Goal: Information Seeking & Learning: Learn about a topic

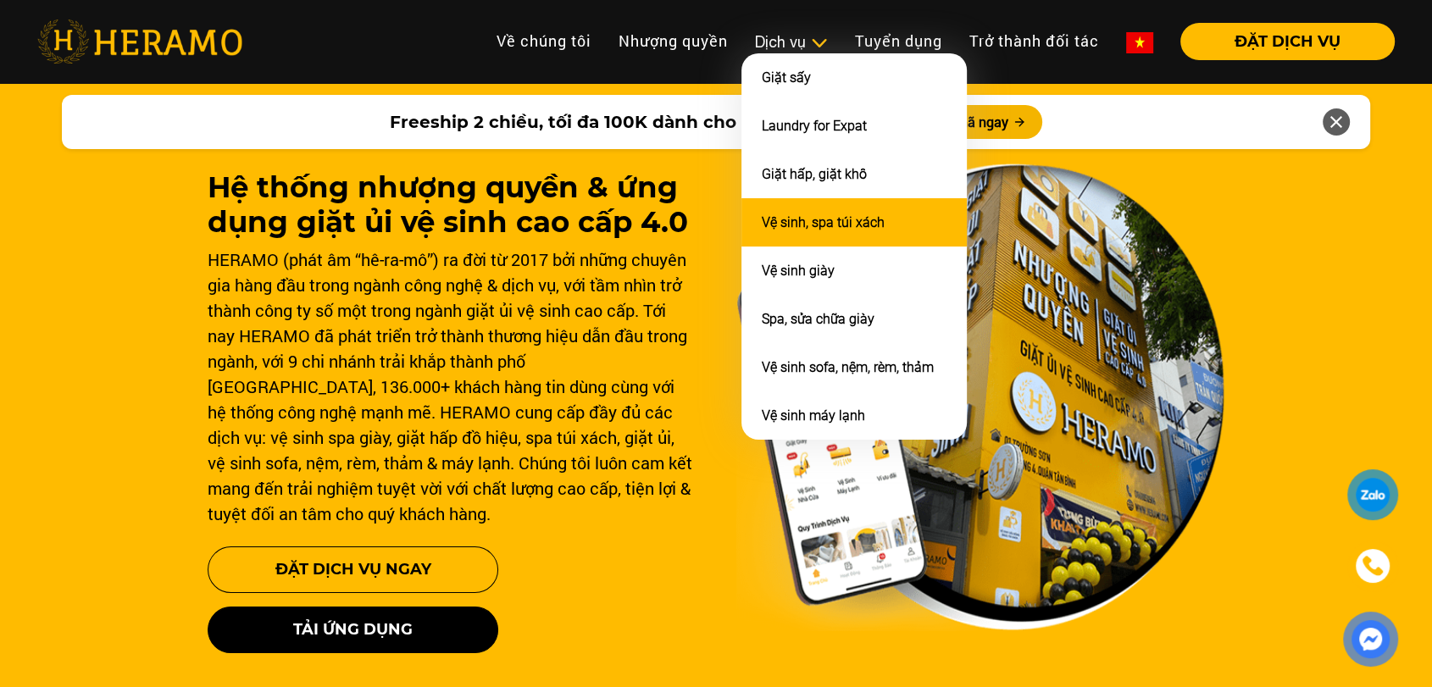
click at [804, 225] on link "Vệ sinh, spa túi xách" at bounding box center [823, 222] width 123 height 16
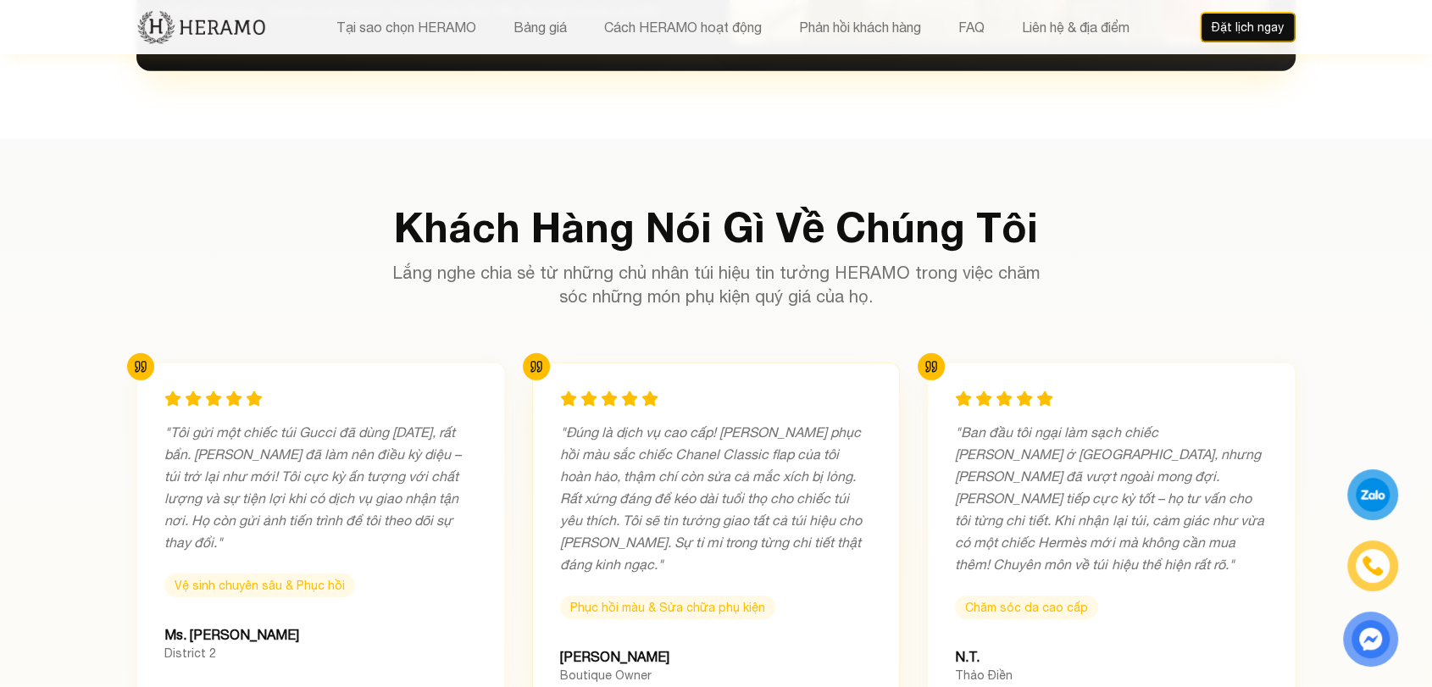
scroll to position [4693, 0]
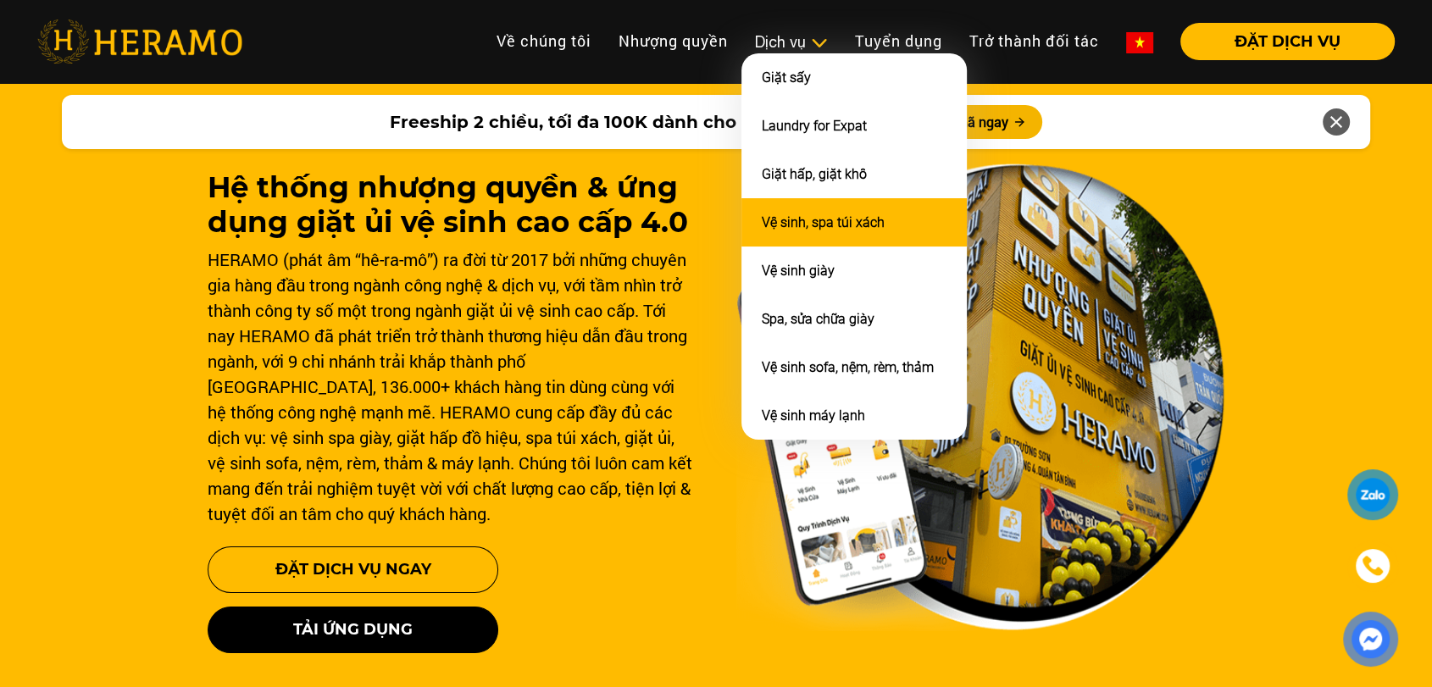
click at [802, 221] on link "Vệ sinh, spa túi xách" at bounding box center [823, 222] width 123 height 16
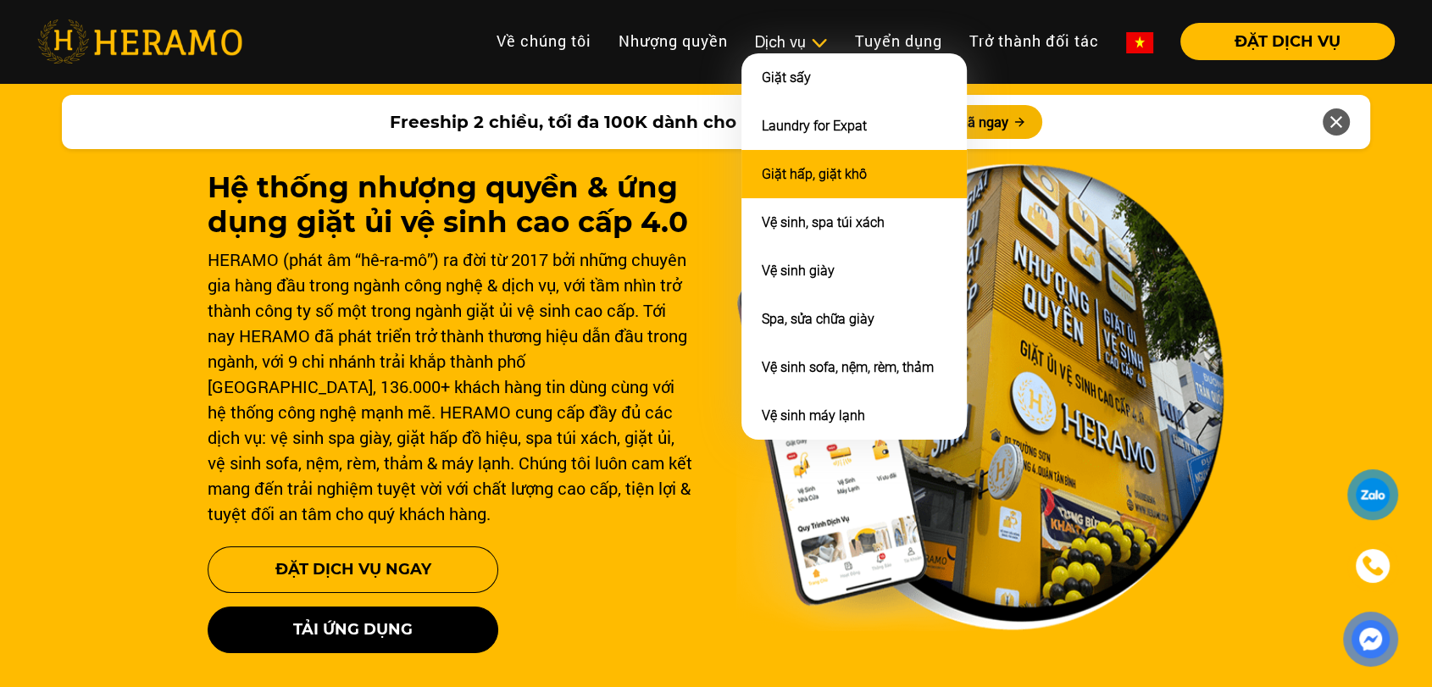
click at [780, 171] on link "Giặt hấp, giặt khô" at bounding box center [814, 174] width 105 height 16
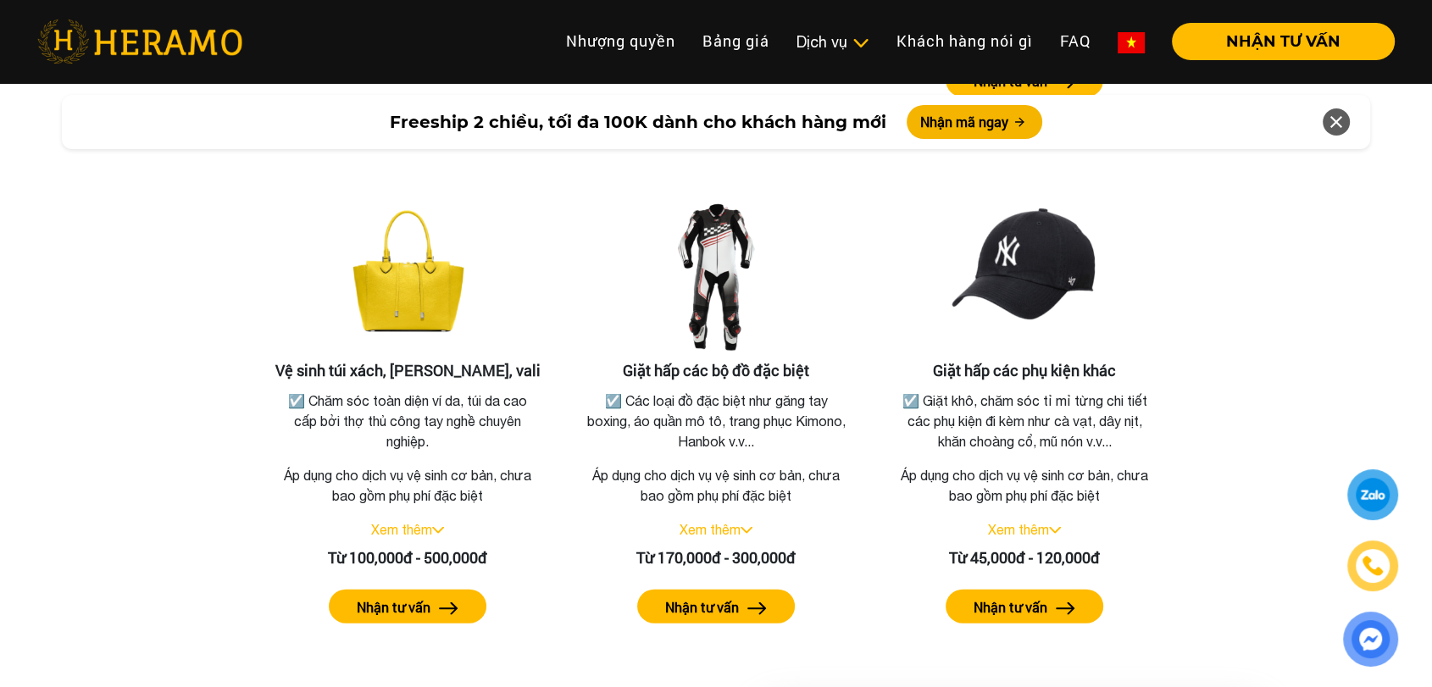
scroll to position [3620, 0]
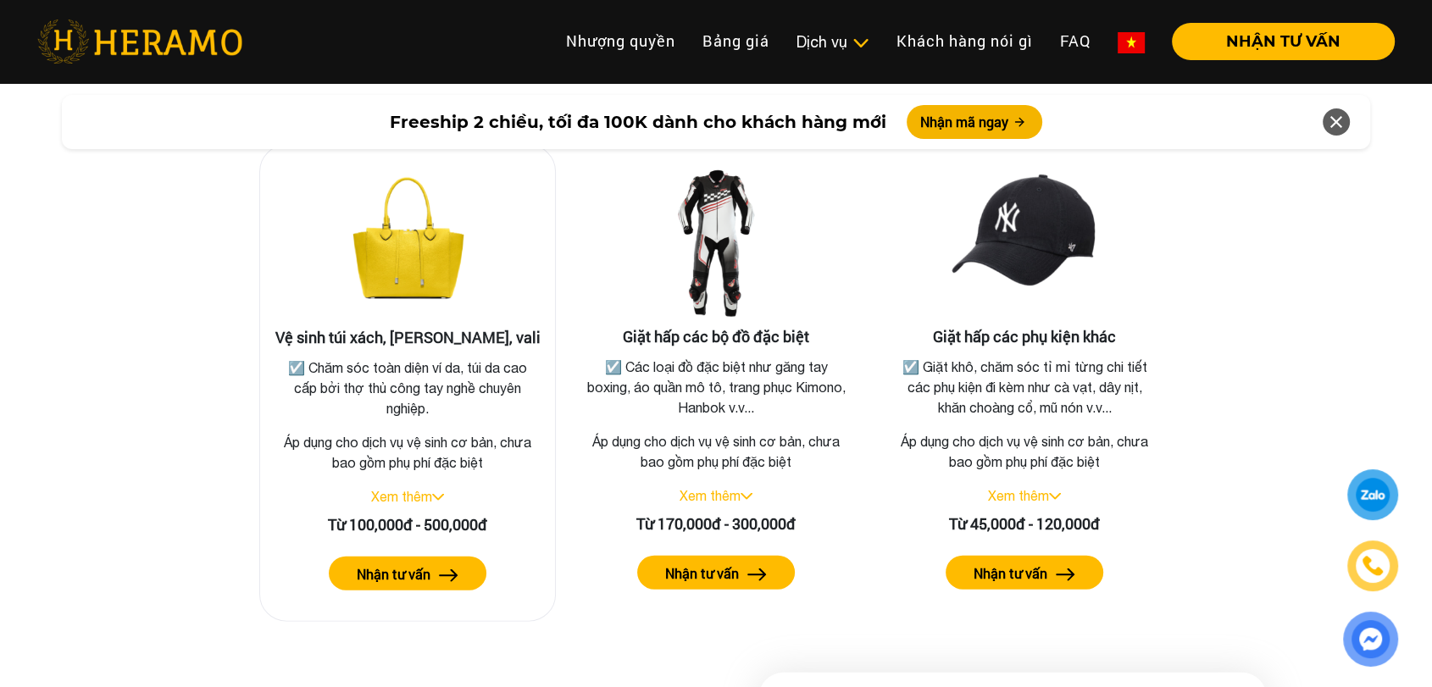
click at [398, 489] on link "Xem thêm" at bounding box center [401, 496] width 61 height 15
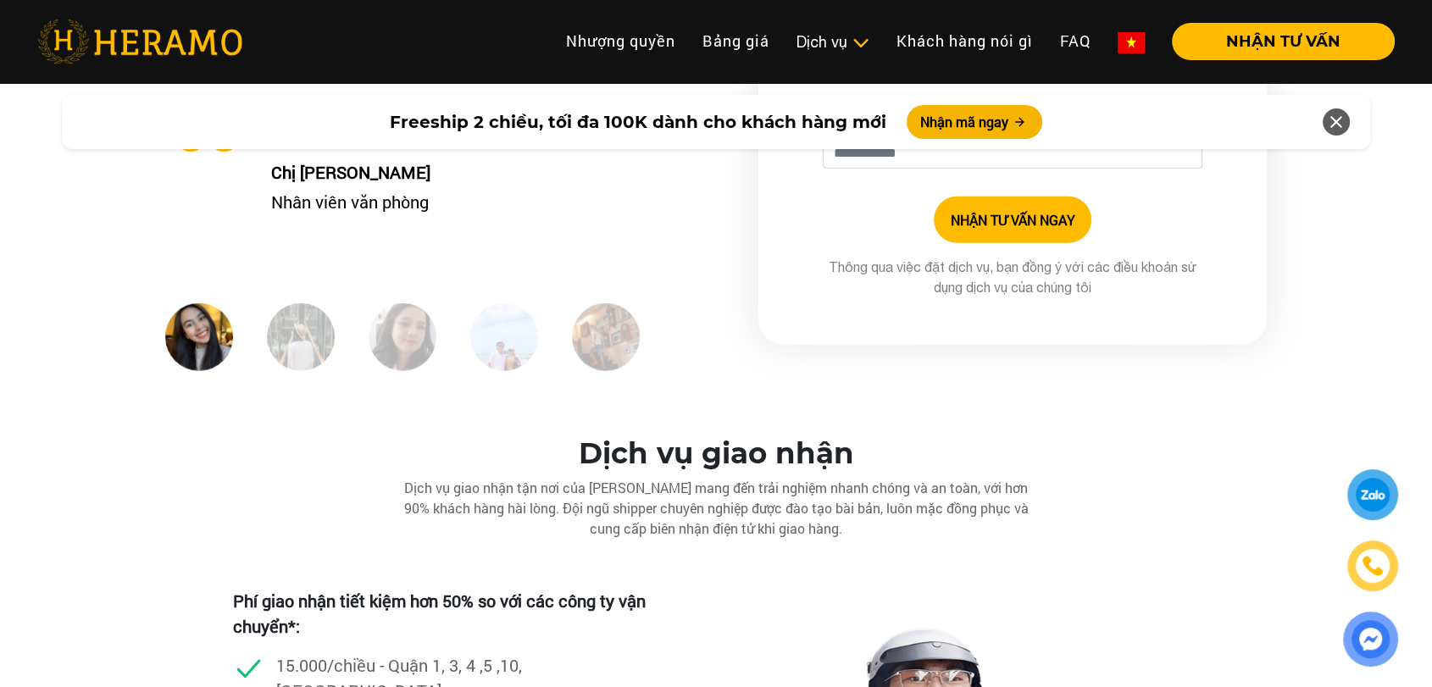
scroll to position [4364, 0]
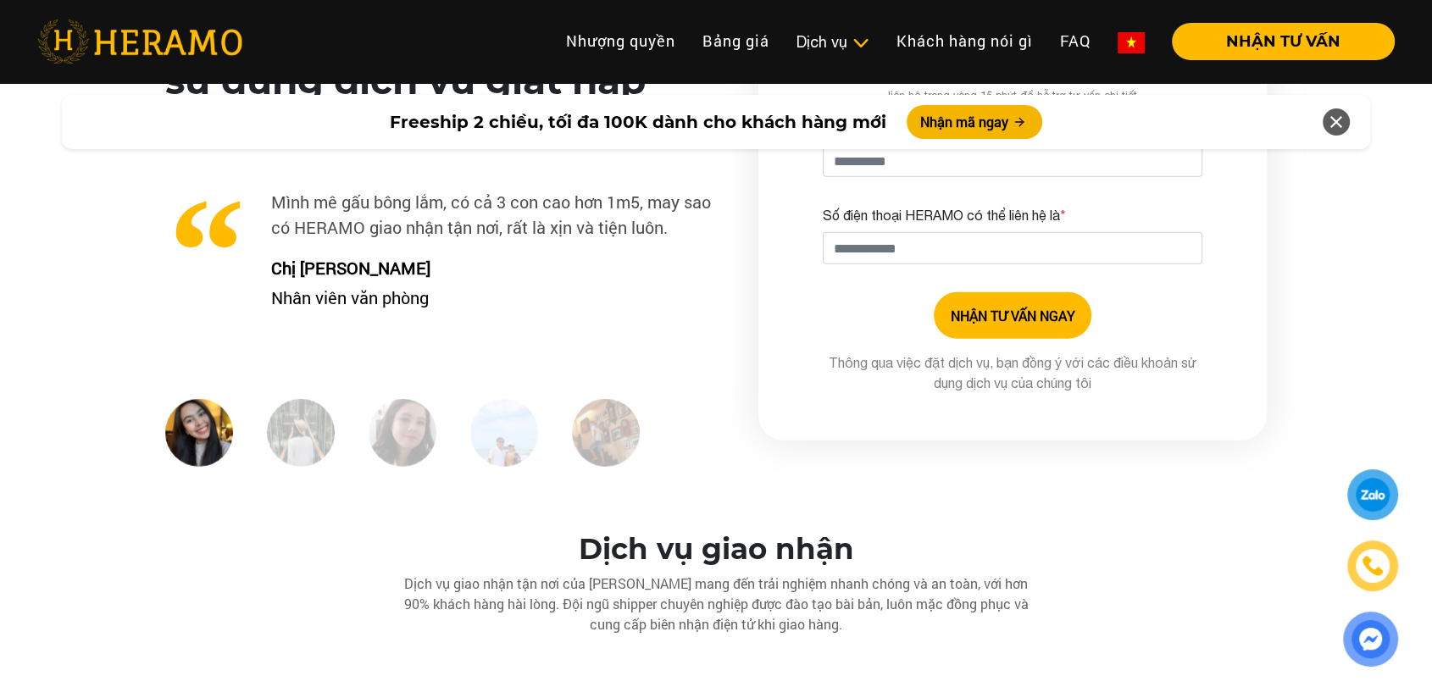
click at [279, 402] on img at bounding box center [301, 433] width 68 height 68
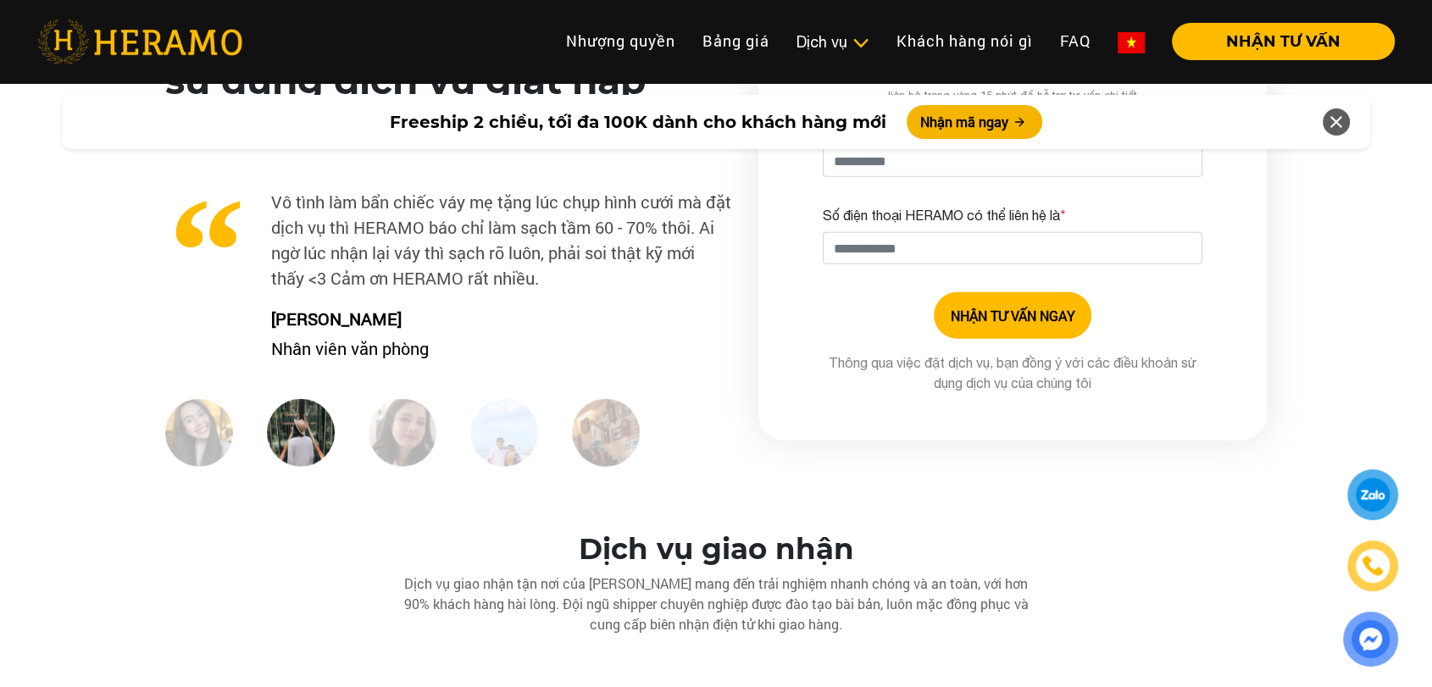
click at [402, 414] on img at bounding box center [402, 433] width 68 height 68
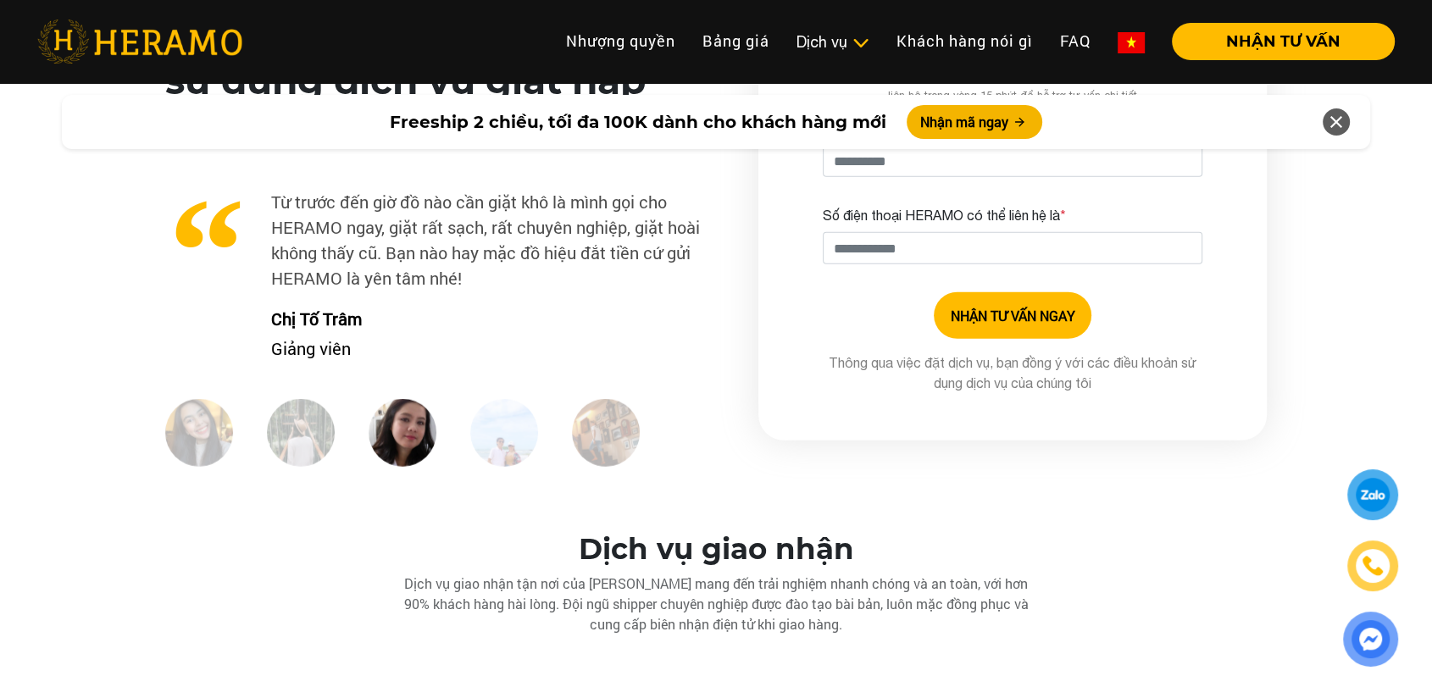
click at [509, 421] on img at bounding box center [504, 433] width 68 height 68
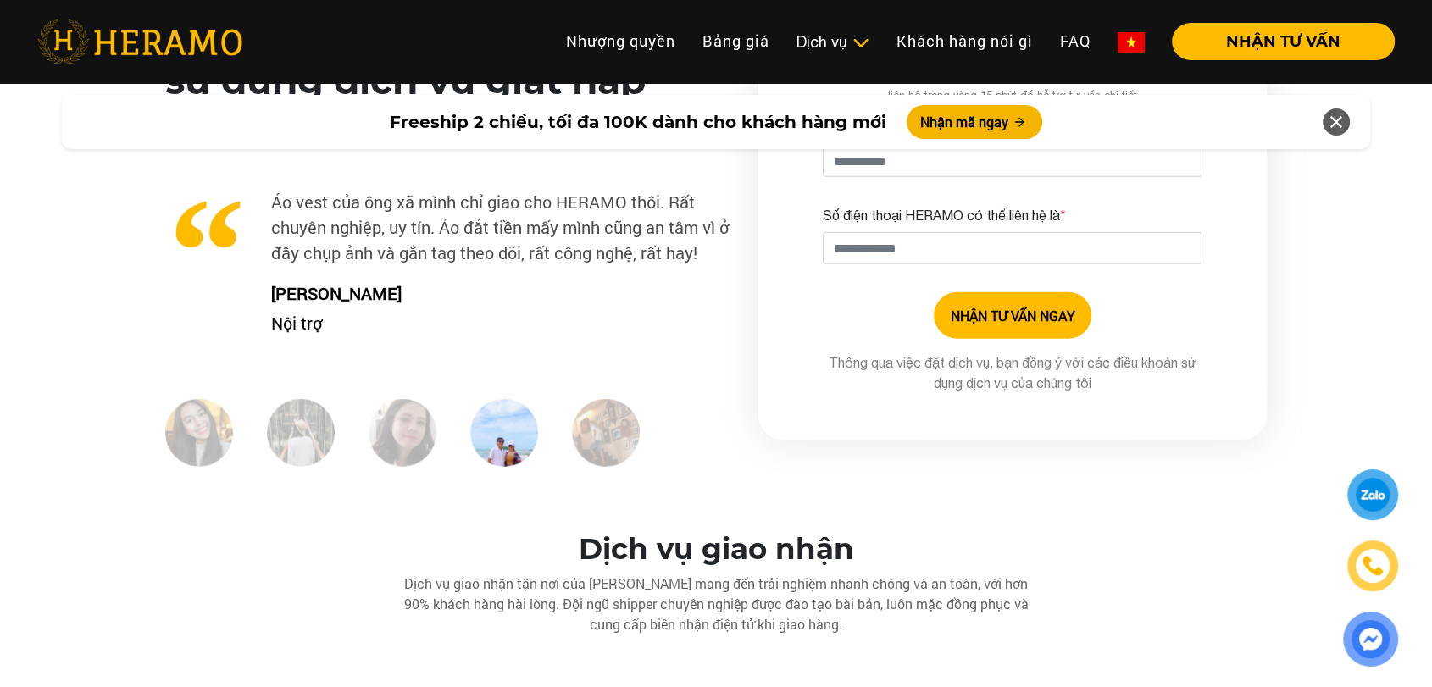
click at [623, 422] on img at bounding box center [606, 433] width 68 height 68
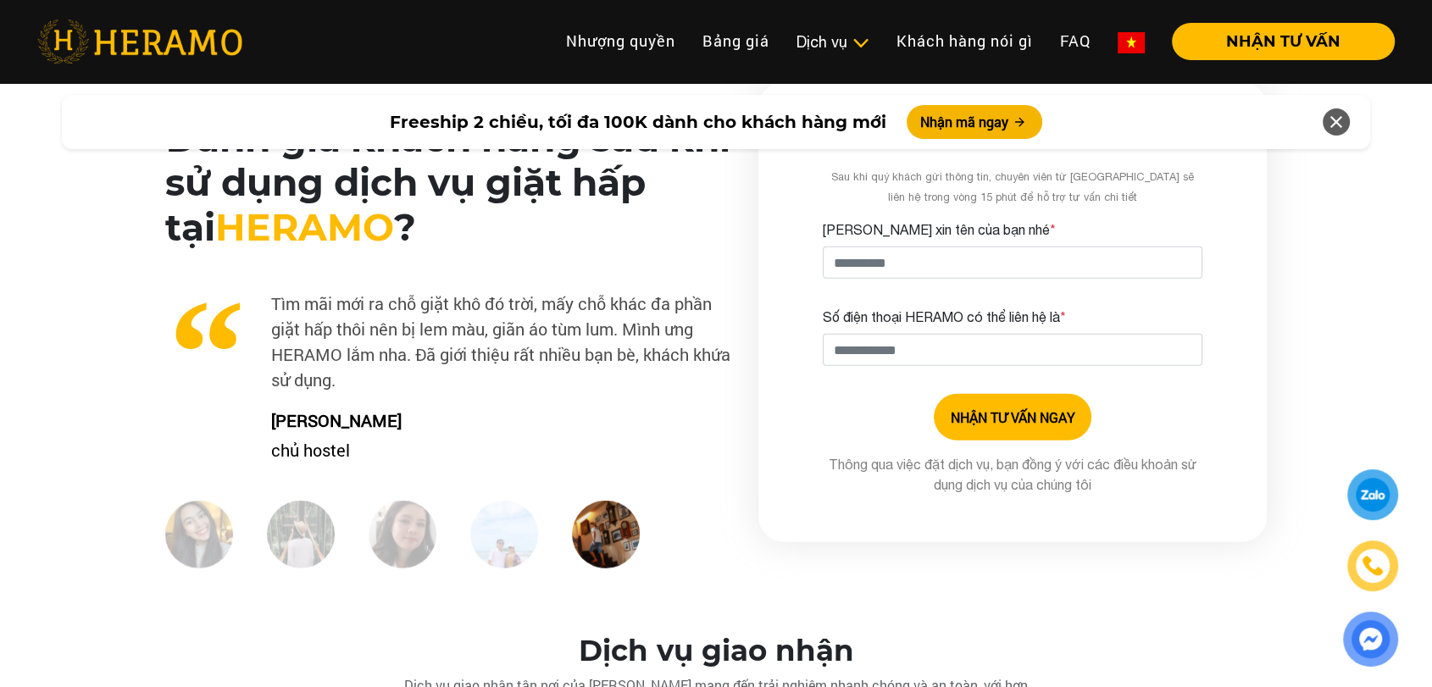
scroll to position [4263, 0]
click at [203, 514] on img at bounding box center [199, 535] width 68 height 68
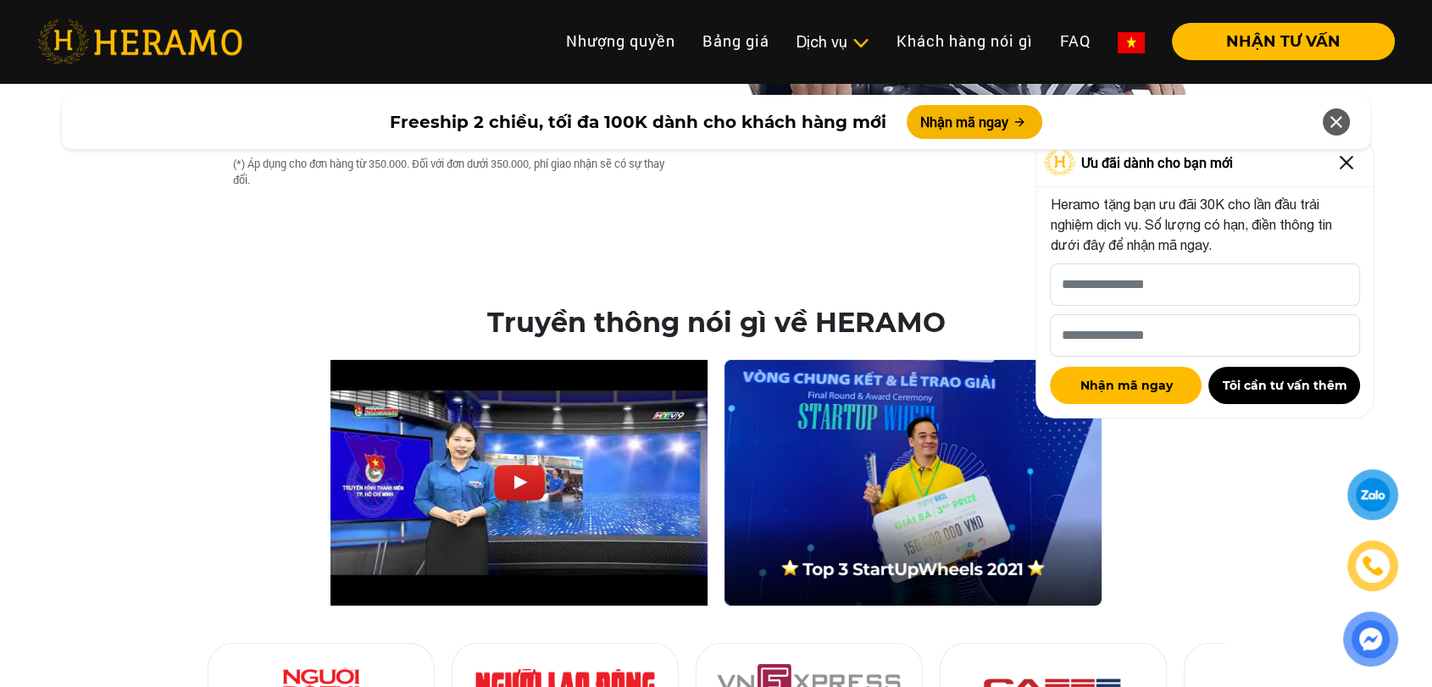
scroll to position [5333, 0]
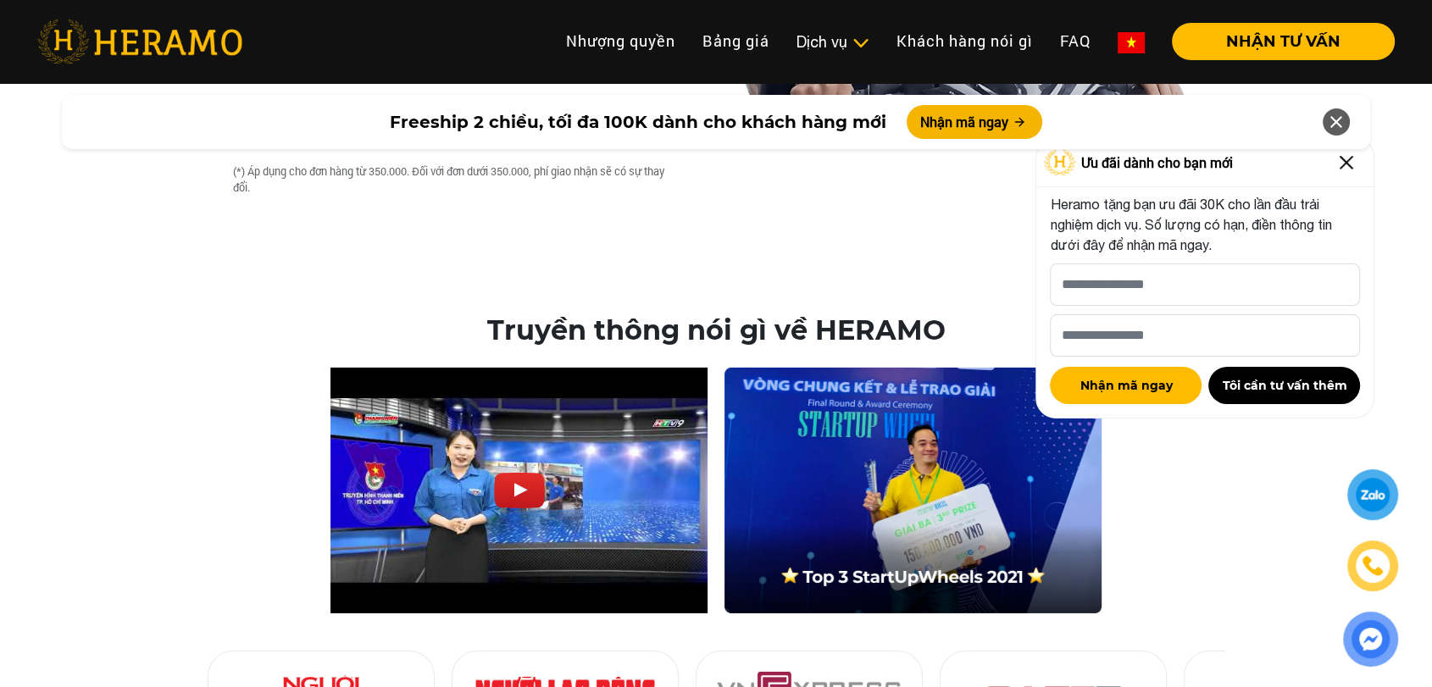
click at [1345, 165] on img at bounding box center [1345, 162] width 27 height 27
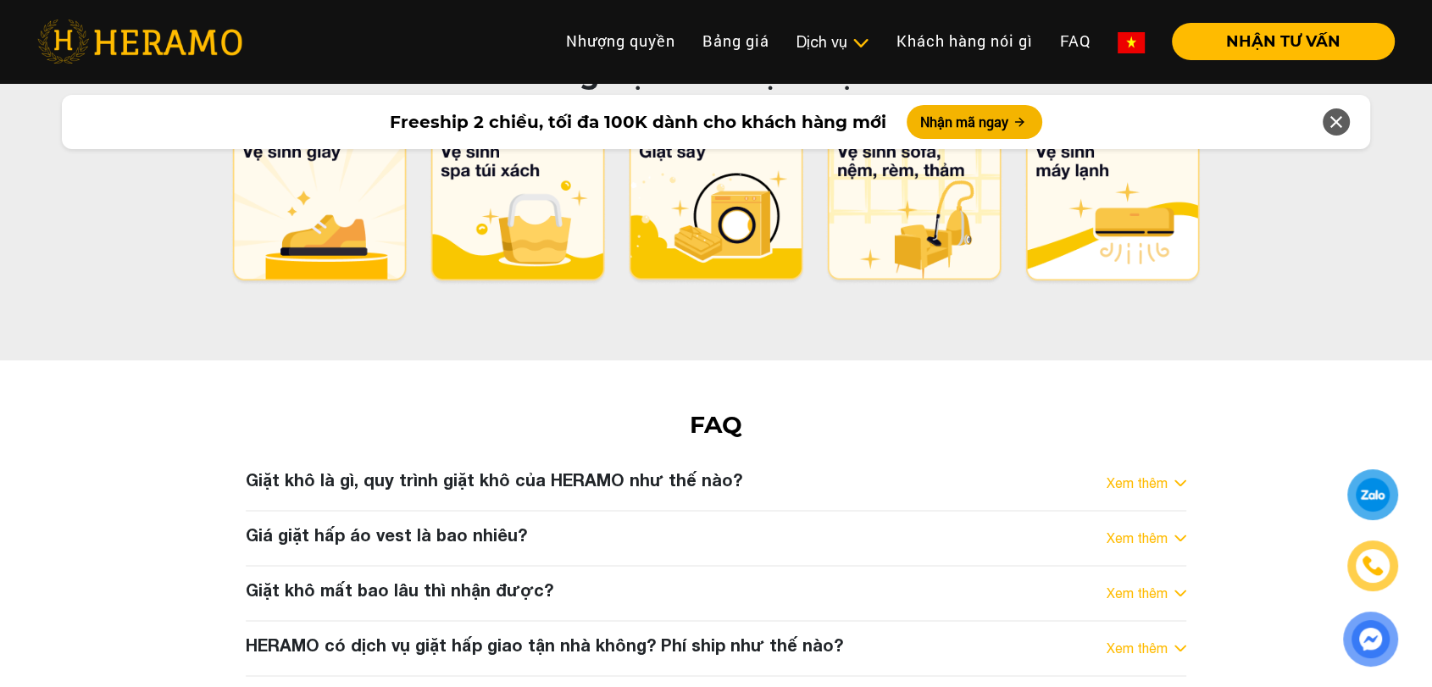
scroll to position [8559, 0]
click at [1144, 474] on link "Xem thêm" at bounding box center [1136, 484] width 61 height 20
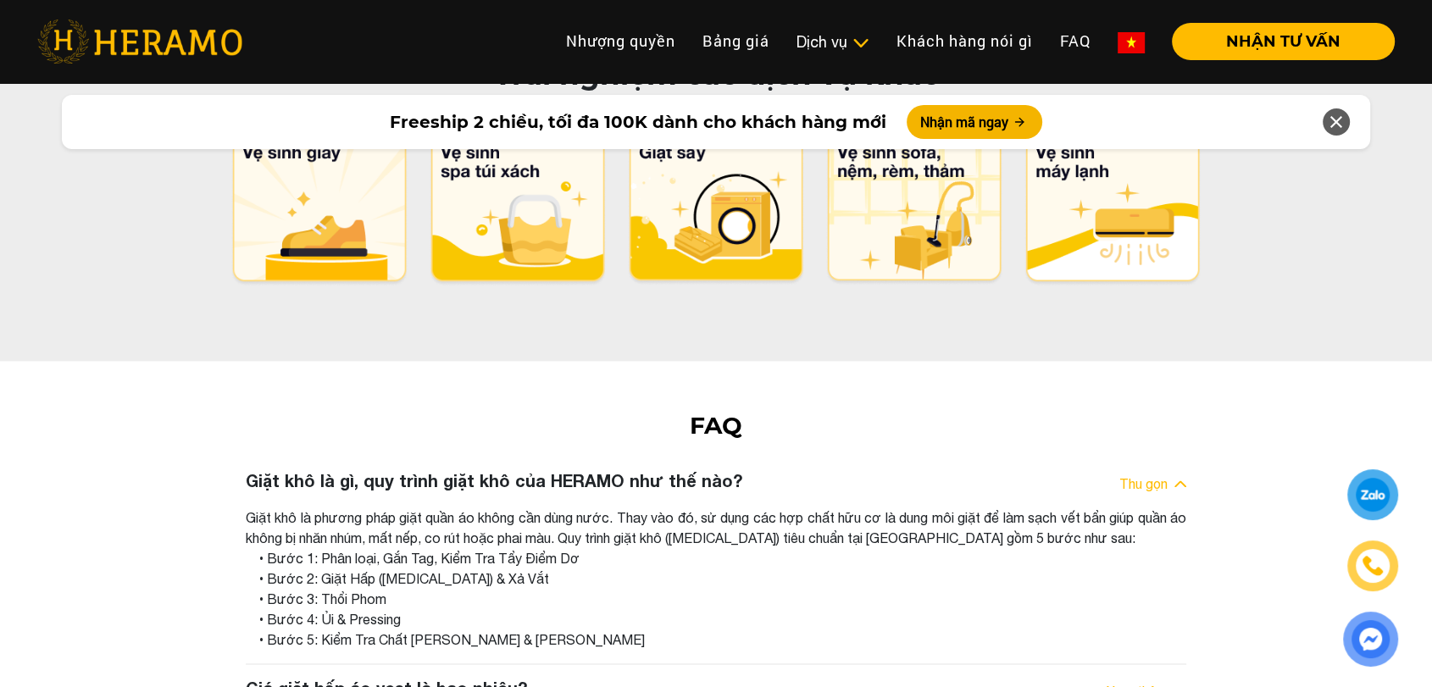
click at [1144, 474] on link "Thu gọn" at bounding box center [1143, 484] width 48 height 20
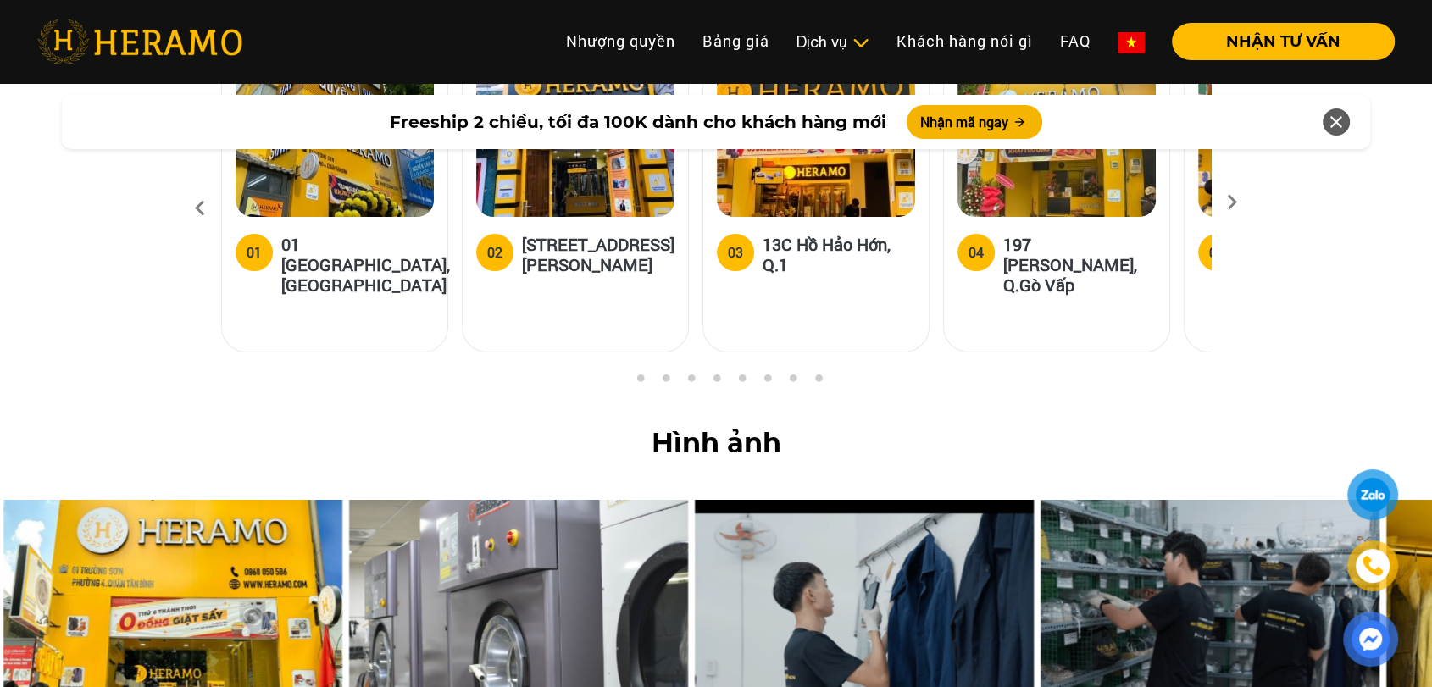
scroll to position [6770, 0]
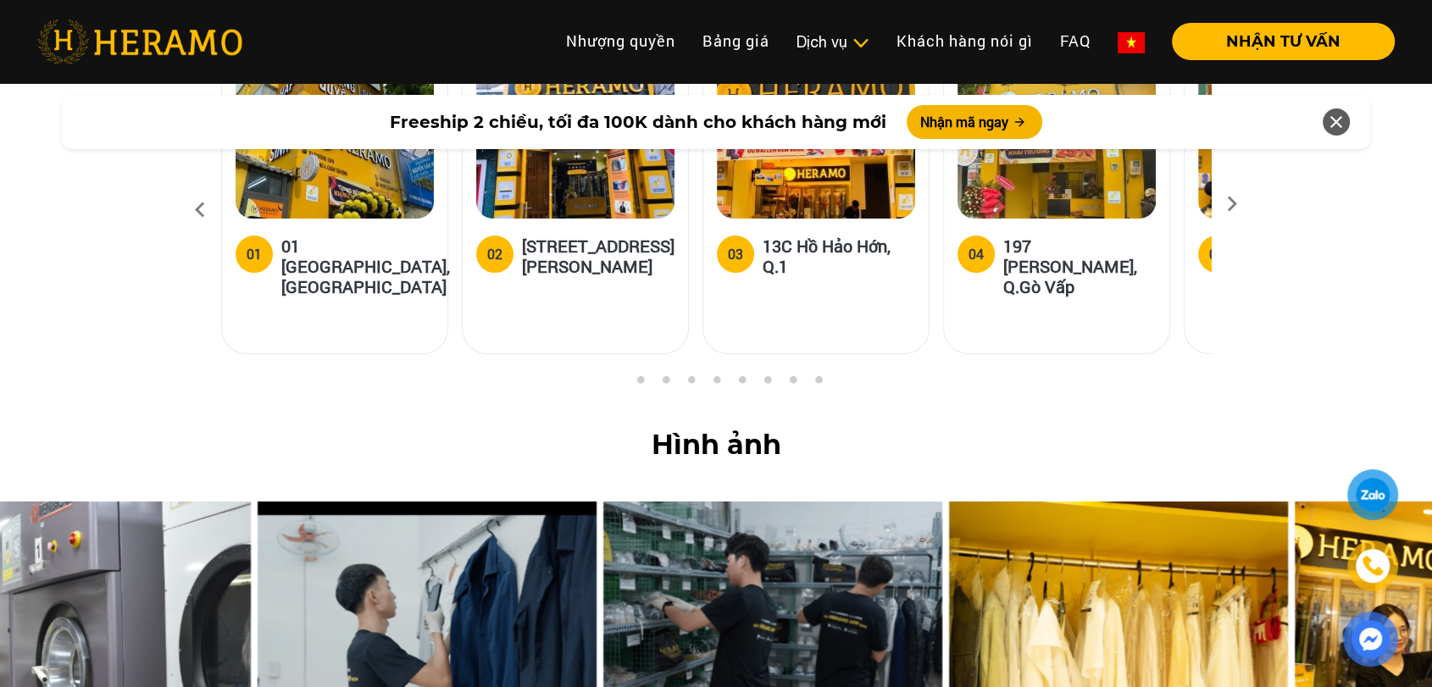
drag, startPoint x: 1213, startPoint y: 453, endPoint x: 776, endPoint y: 463, distance: 437.2
click at [776, 501] on img at bounding box center [772, 636] width 339 height 271
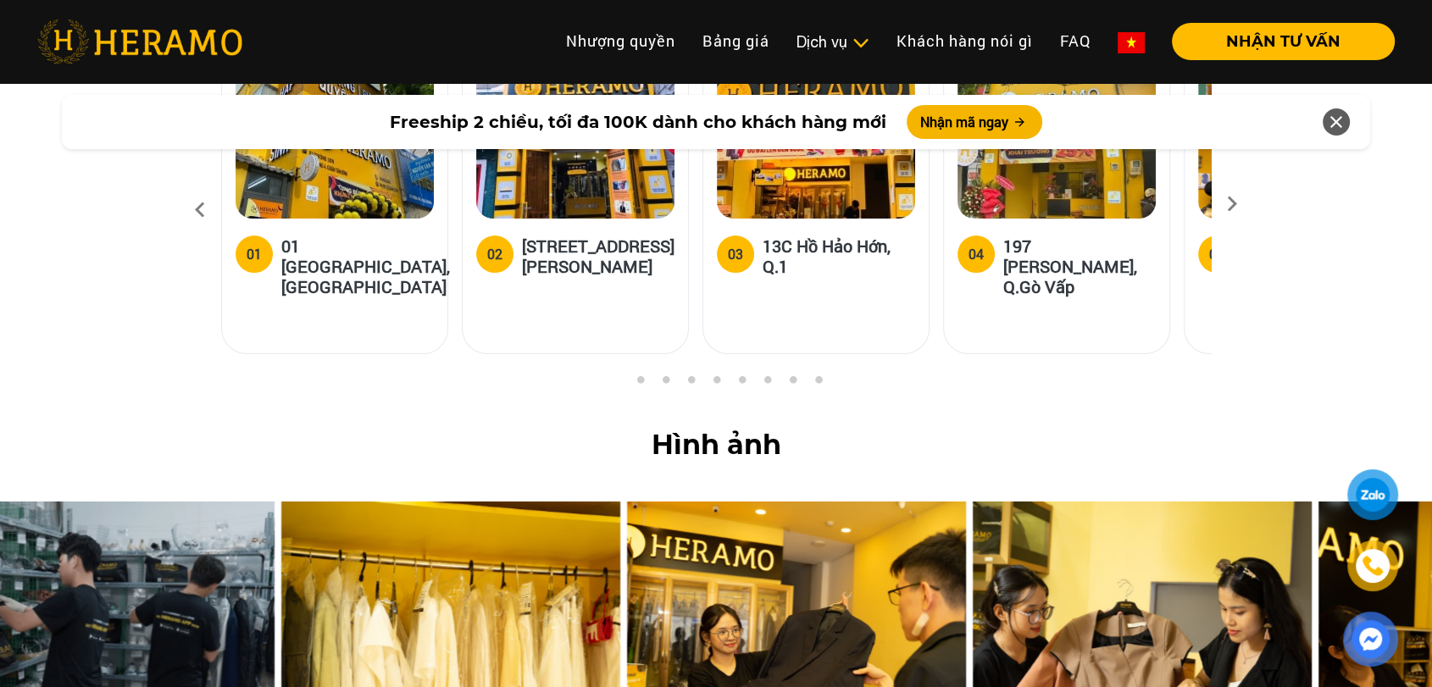
drag, startPoint x: 1149, startPoint y: 474, endPoint x: 389, endPoint y: 557, distance: 764.4
click at [389, 557] on img at bounding box center [450, 636] width 339 height 271
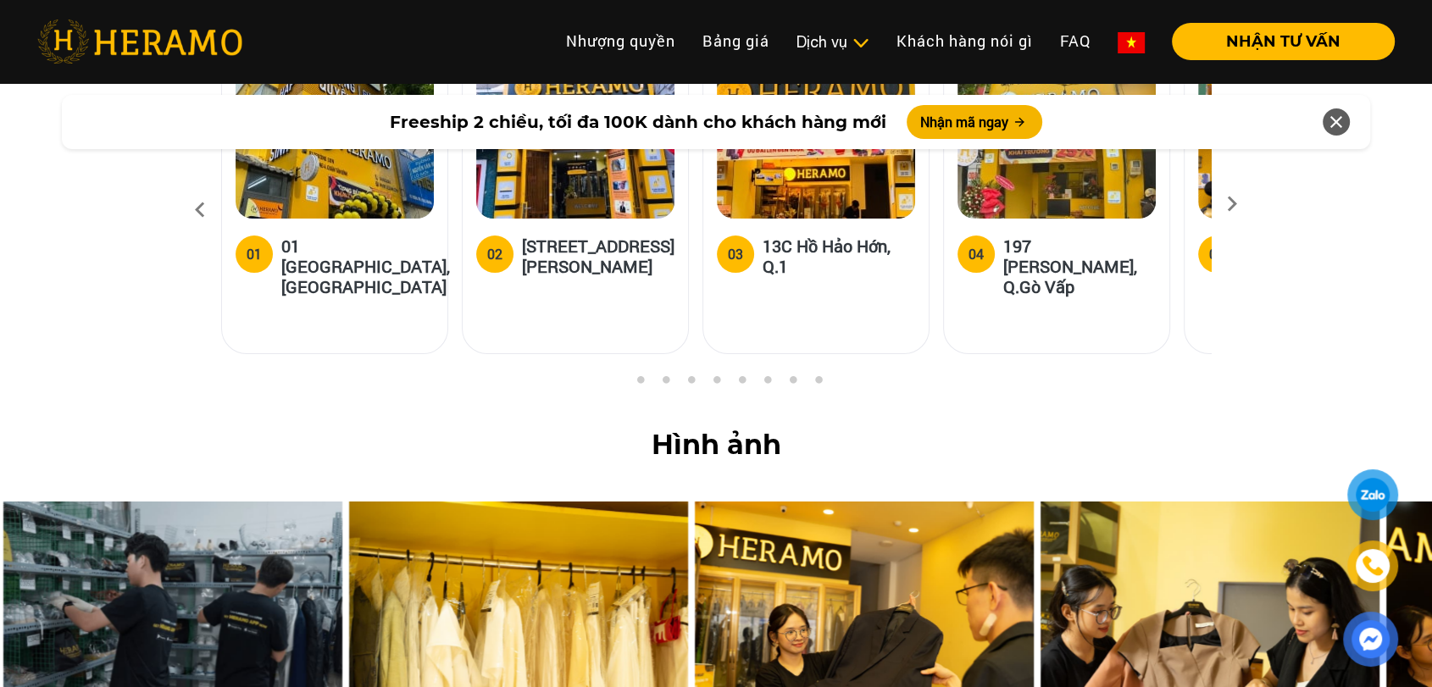
drag, startPoint x: 895, startPoint y: 564, endPoint x: 128, endPoint y: 627, distance: 770.0
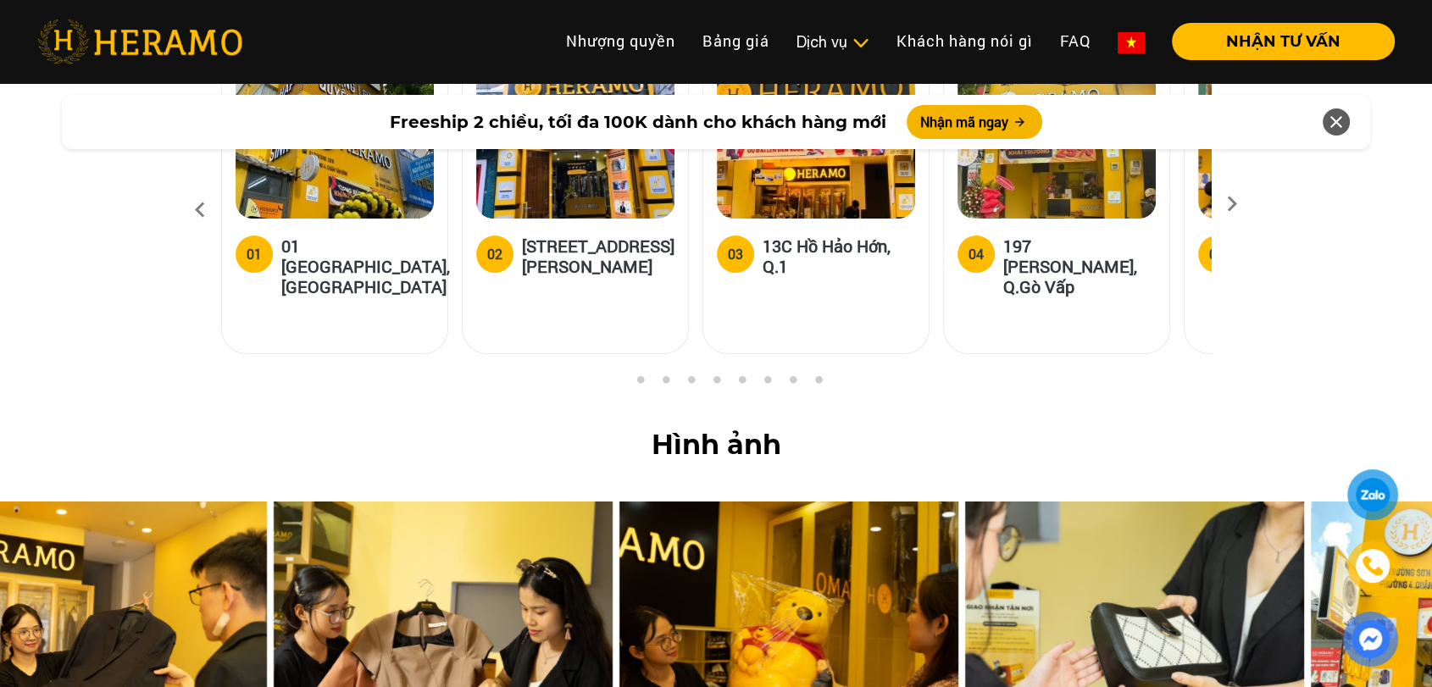
drag, startPoint x: 1138, startPoint y: 524, endPoint x: 371, endPoint y: 591, distance: 769.5
click at [371, 591] on img at bounding box center [443, 636] width 339 height 271
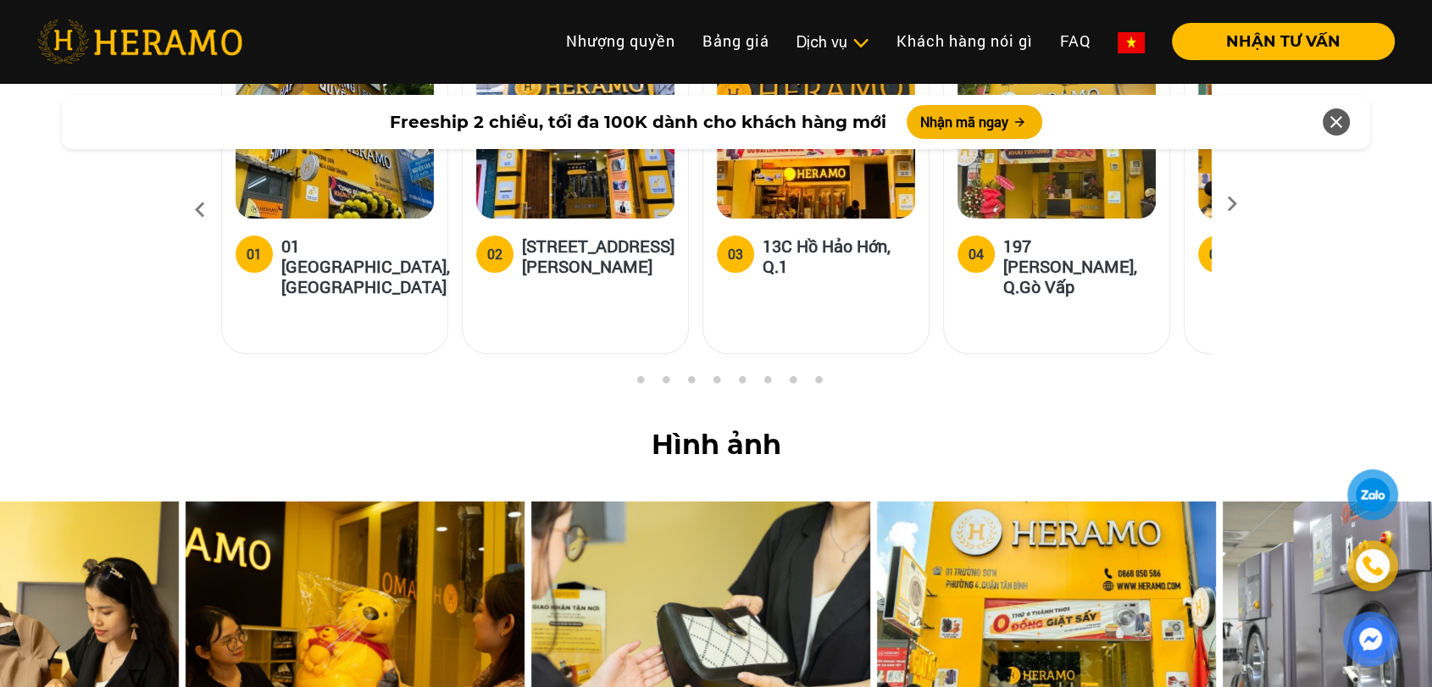
drag, startPoint x: 1181, startPoint y: 504, endPoint x: 325, endPoint y: 535, distance: 856.1
click at [325, 535] on img at bounding box center [355, 636] width 339 height 271
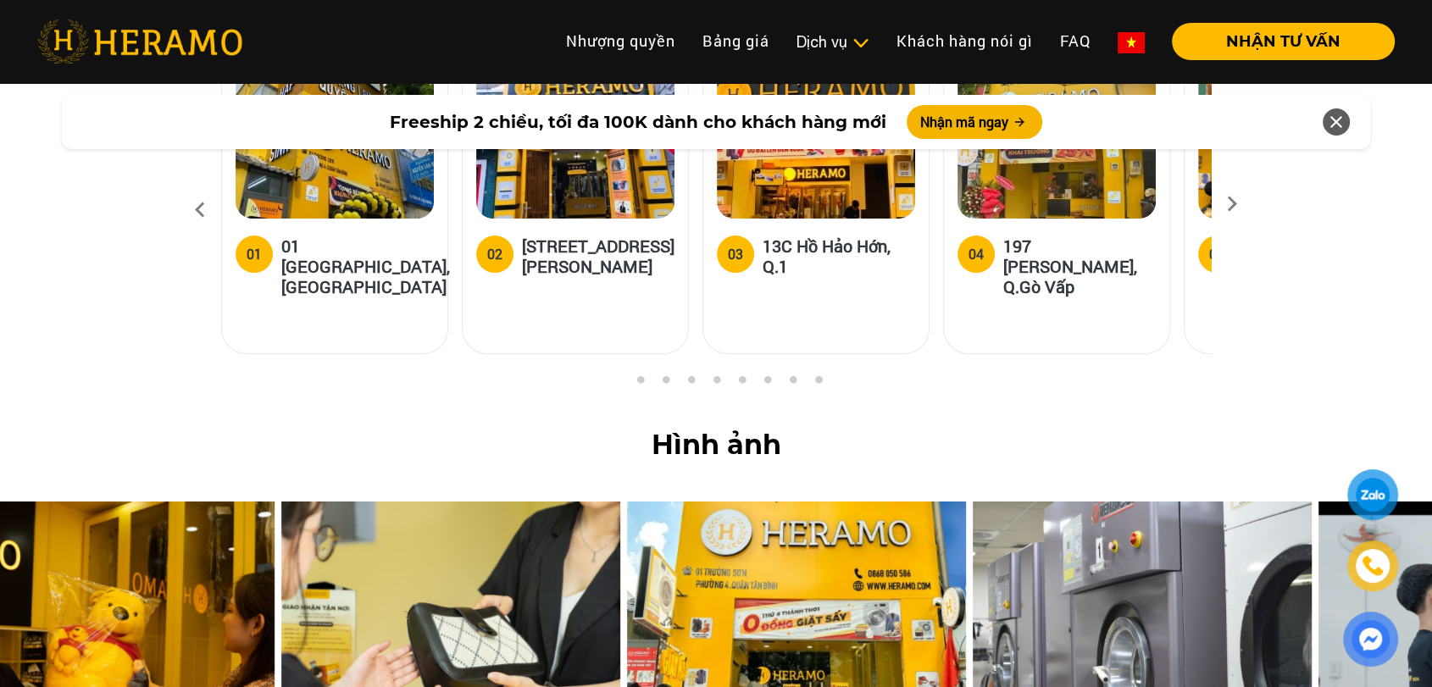
drag, startPoint x: 1054, startPoint y: 472, endPoint x: 293, endPoint y: 546, distance: 764.2
click at [293, 546] on img at bounding box center [450, 636] width 339 height 271
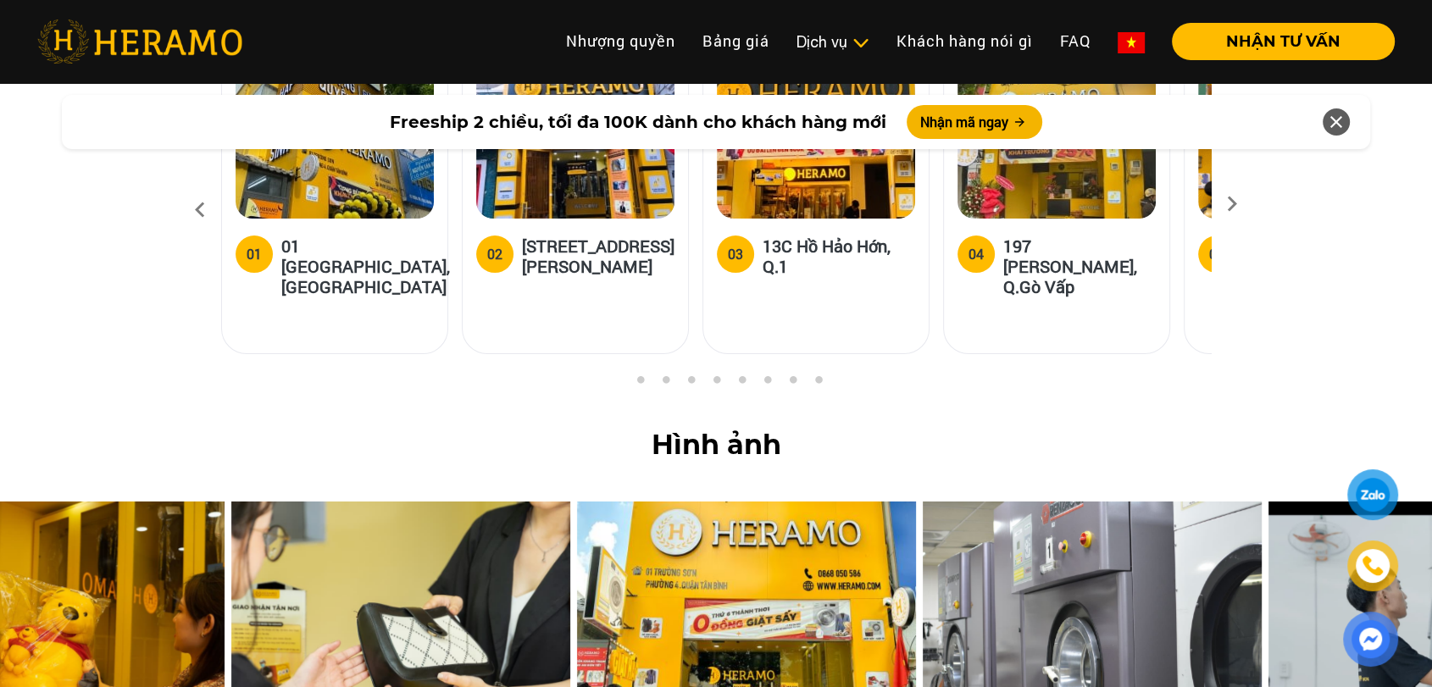
drag, startPoint x: 895, startPoint y: 452, endPoint x: 429, endPoint y: 463, distance: 466.9
click at [429, 501] on img at bounding box center [400, 636] width 339 height 271
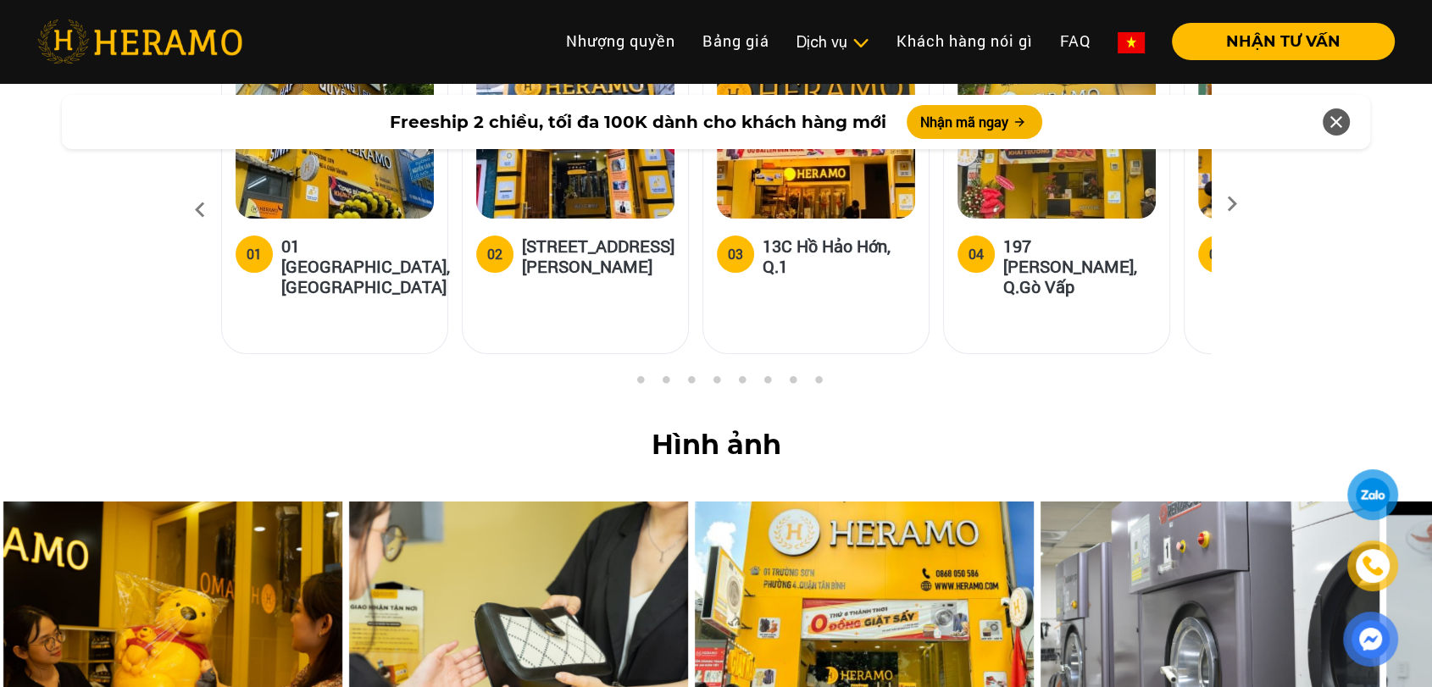
drag, startPoint x: 501, startPoint y: 435, endPoint x: 578, endPoint y: 333, distance: 127.7
click at [578, 501] on img at bounding box center [518, 636] width 339 height 271
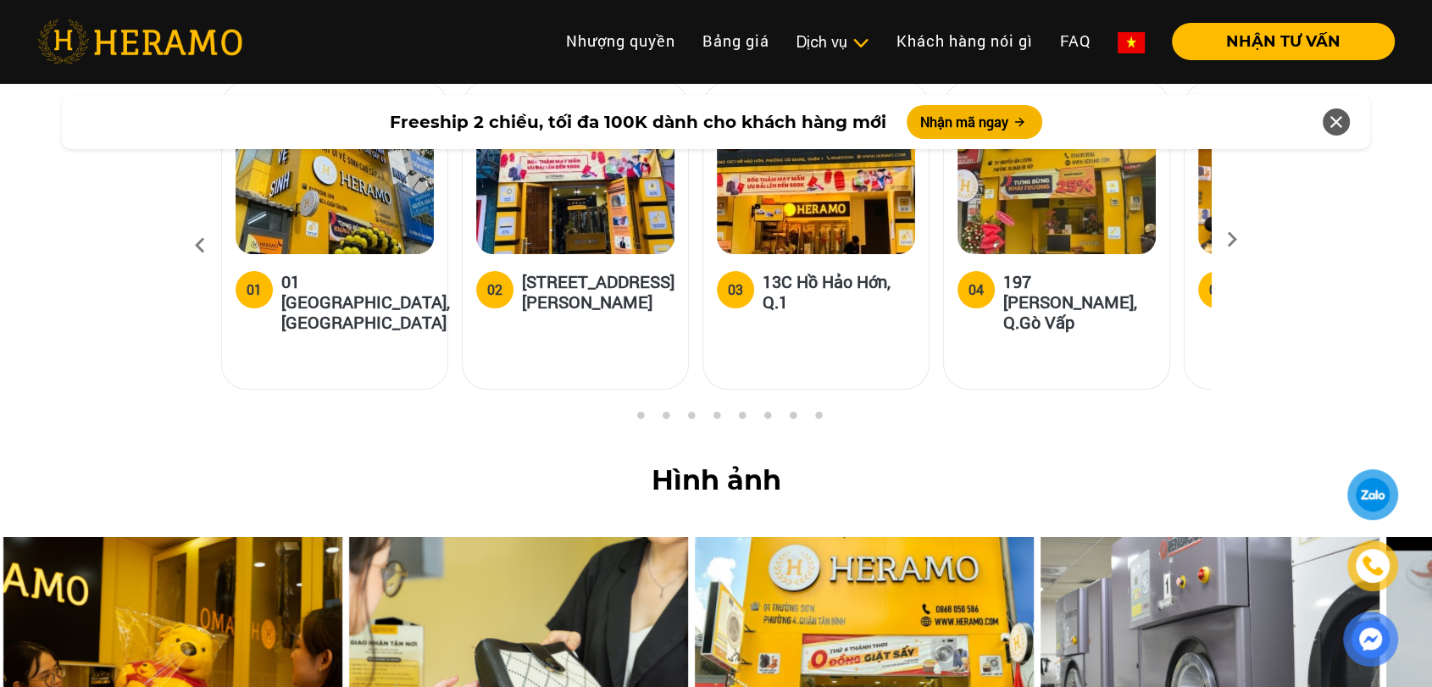
scroll to position [6736, 0]
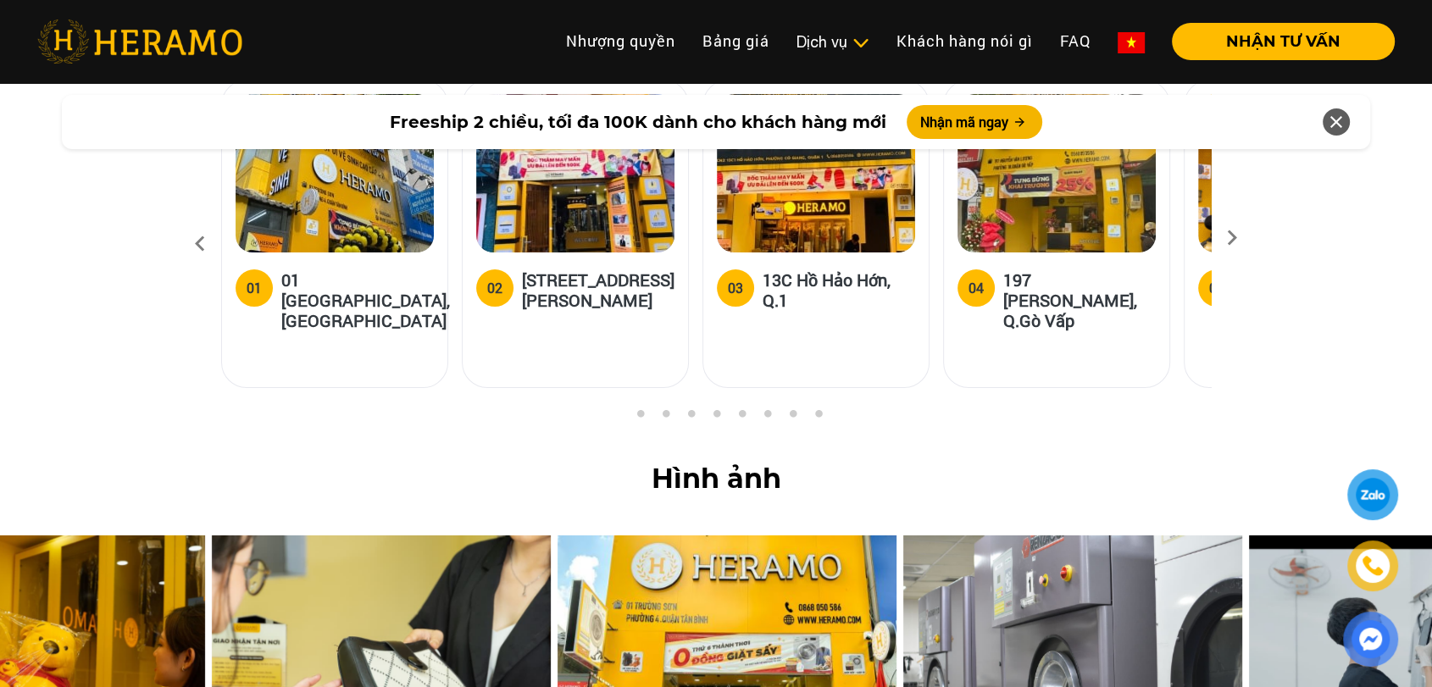
drag, startPoint x: 1127, startPoint y: 516, endPoint x: 495, endPoint y: 437, distance: 637.7
click at [903, 535] on img at bounding box center [1072, 670] width 339 height 271
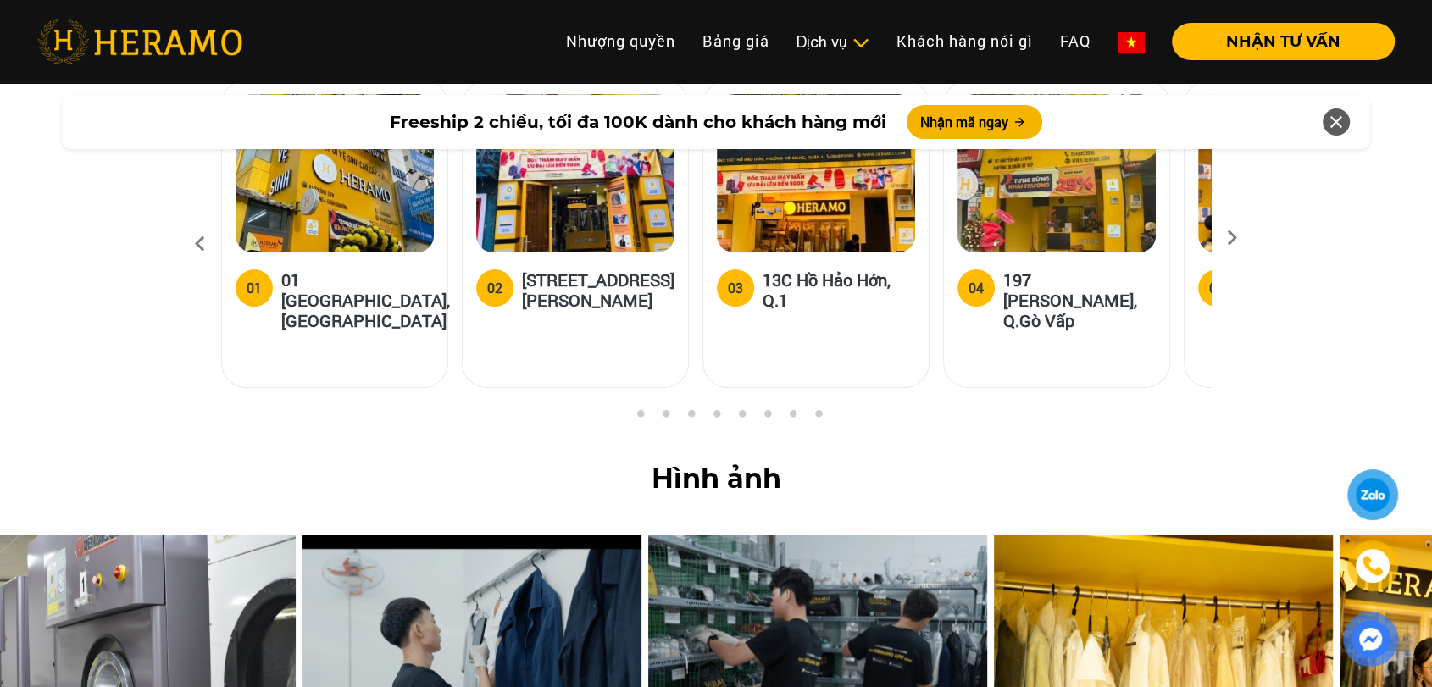
drag, startPoint x: 963, startPoint y: 467, endPoint x: 164, endPoint y: 413, distance: 800.6
click at [164, 535] on img at bounding box center [126, 670] width 339 height 271
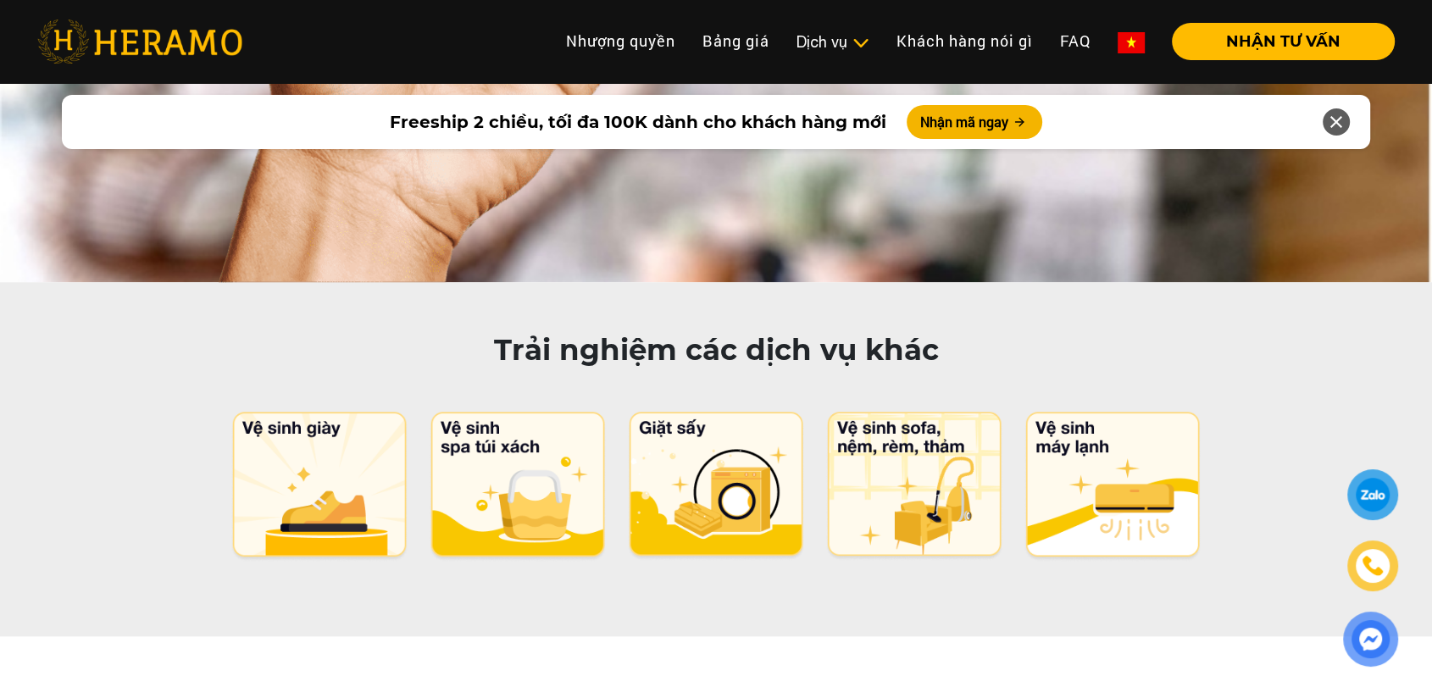
scroll to position [8281, 0]
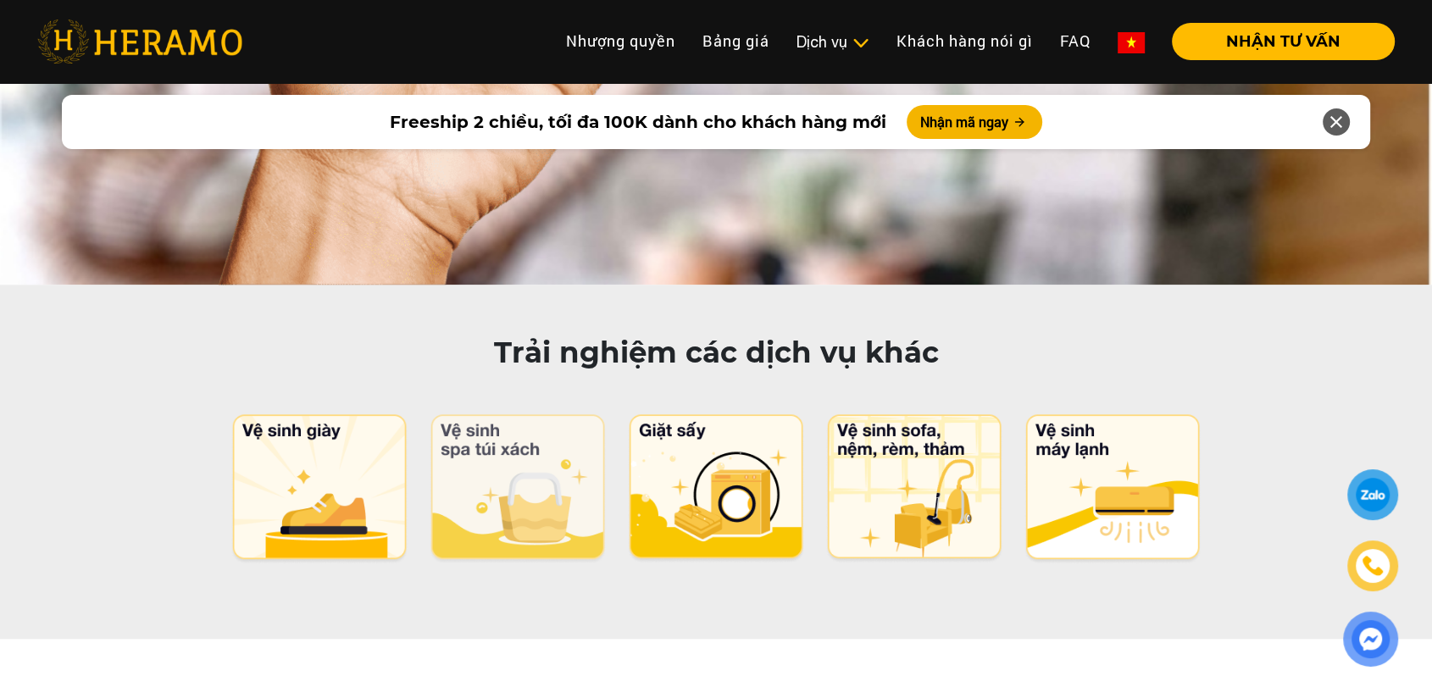
click at [460, 414] on img at bounding box center [518, 489] width 179 height 150
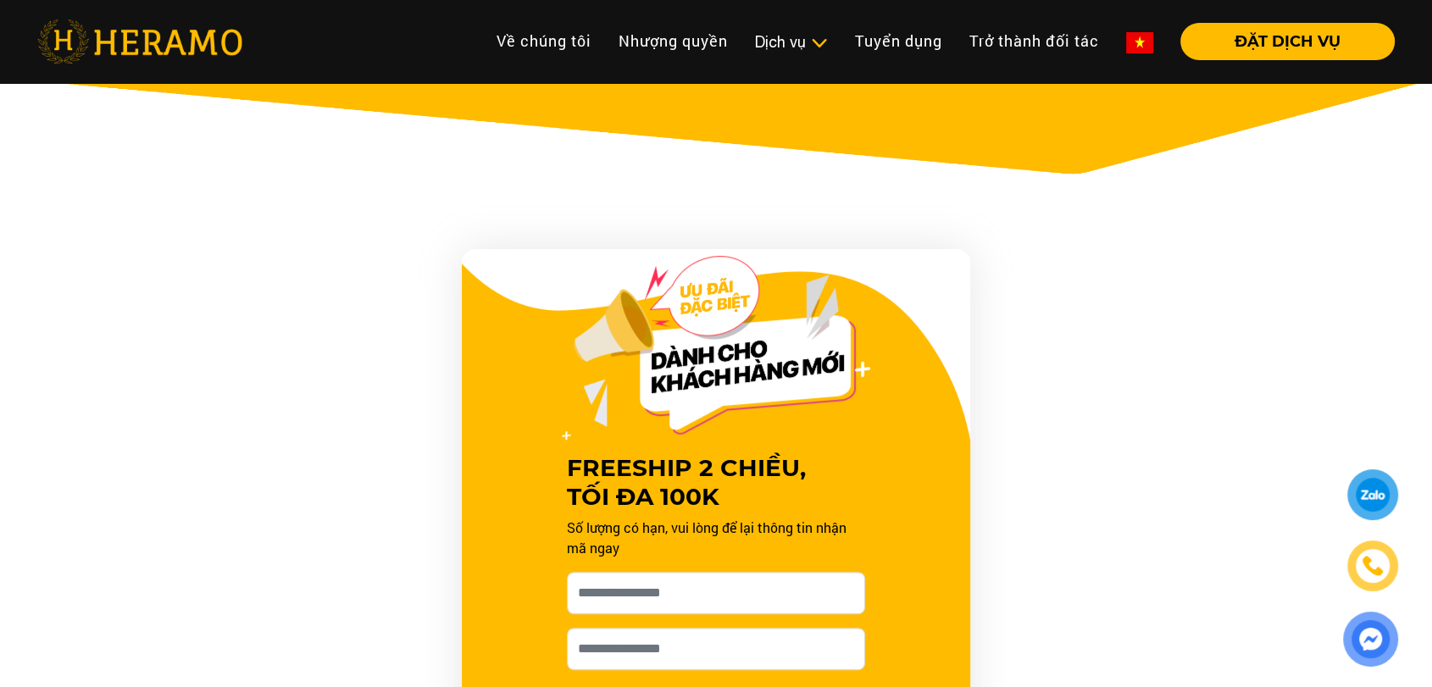
scroll to position [682, 0]
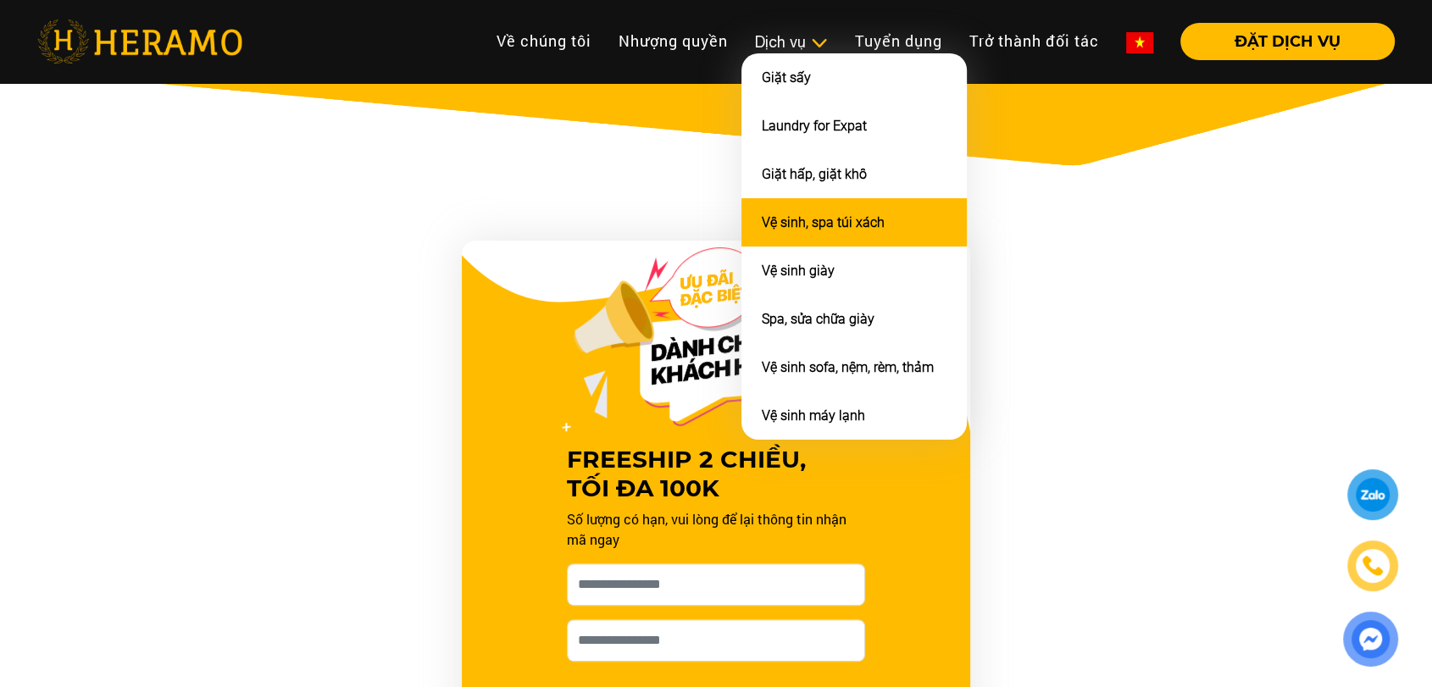
click at [784, 224] on link "Vệ sinh, spa túi xách" at bounding box center [823, 222] width 123 height 16
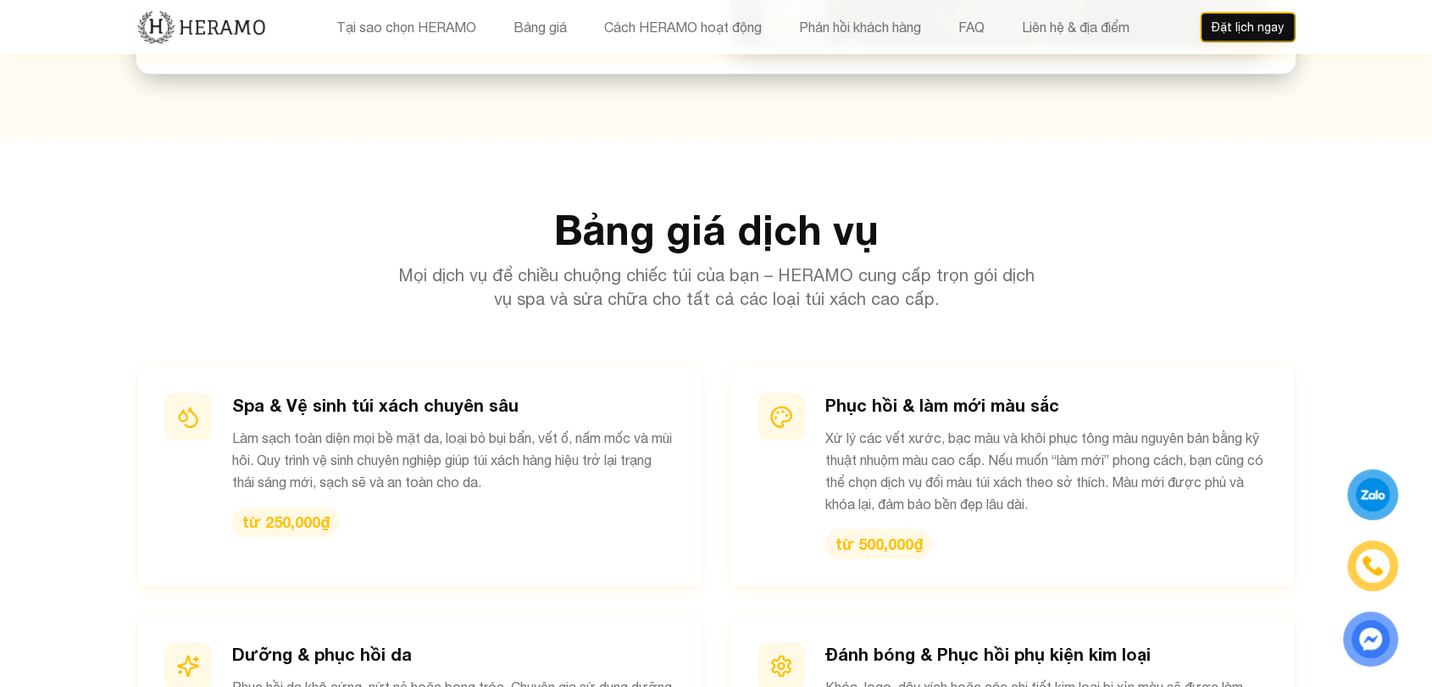
scroll to position [1578, 0]
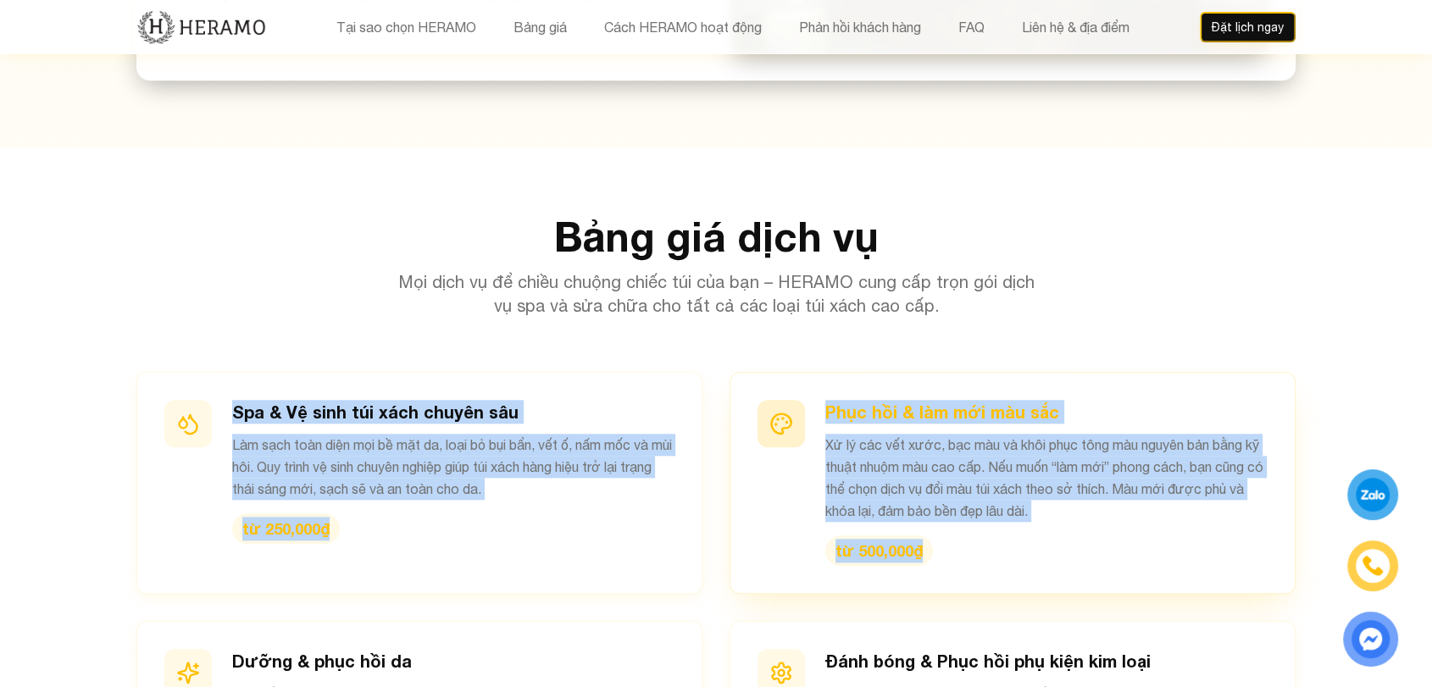
drag, startPoint x: 234, startPoint y: 341, endPoint x: 1066, endPoint y: 516, distance: 850.1
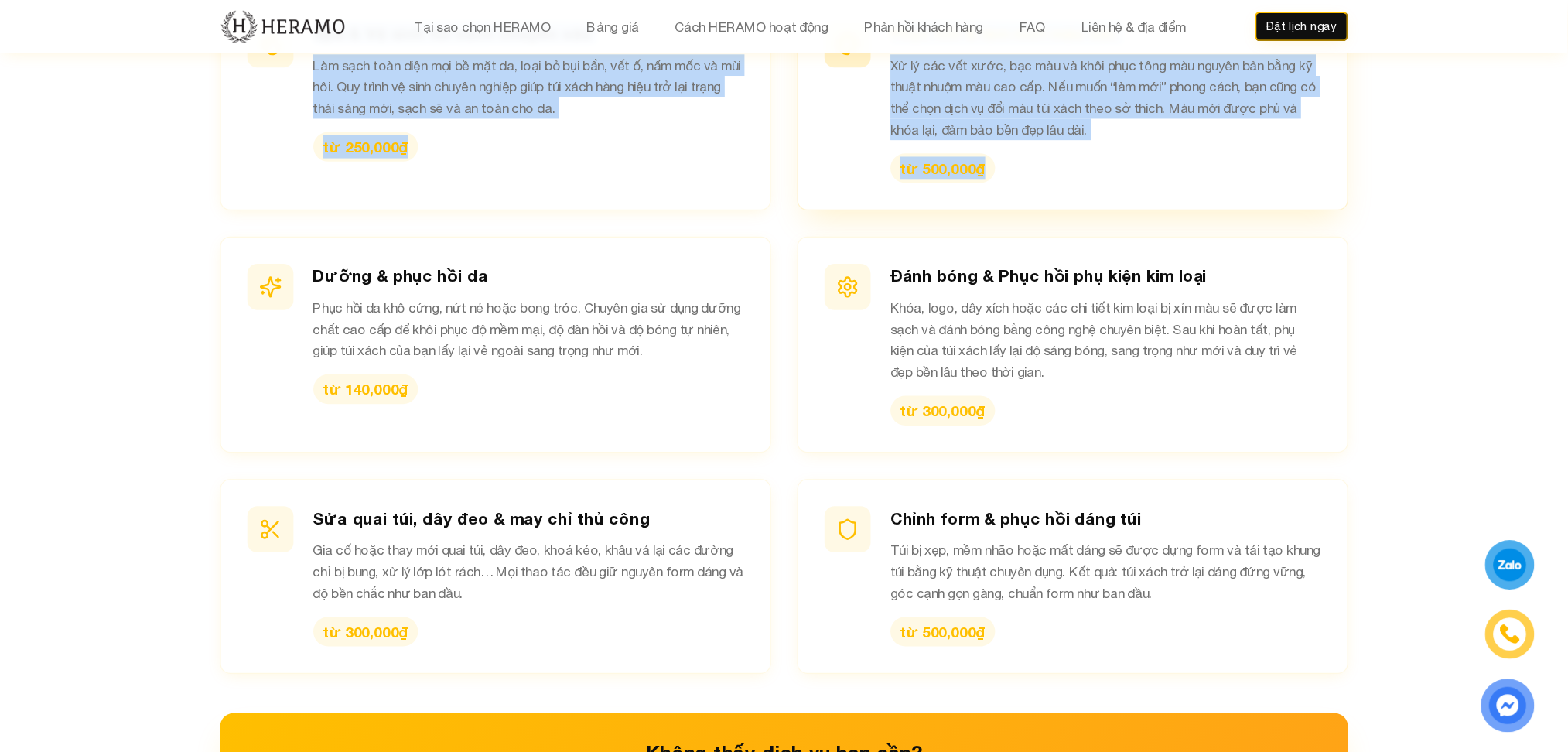
scroll to position [1799, 0]
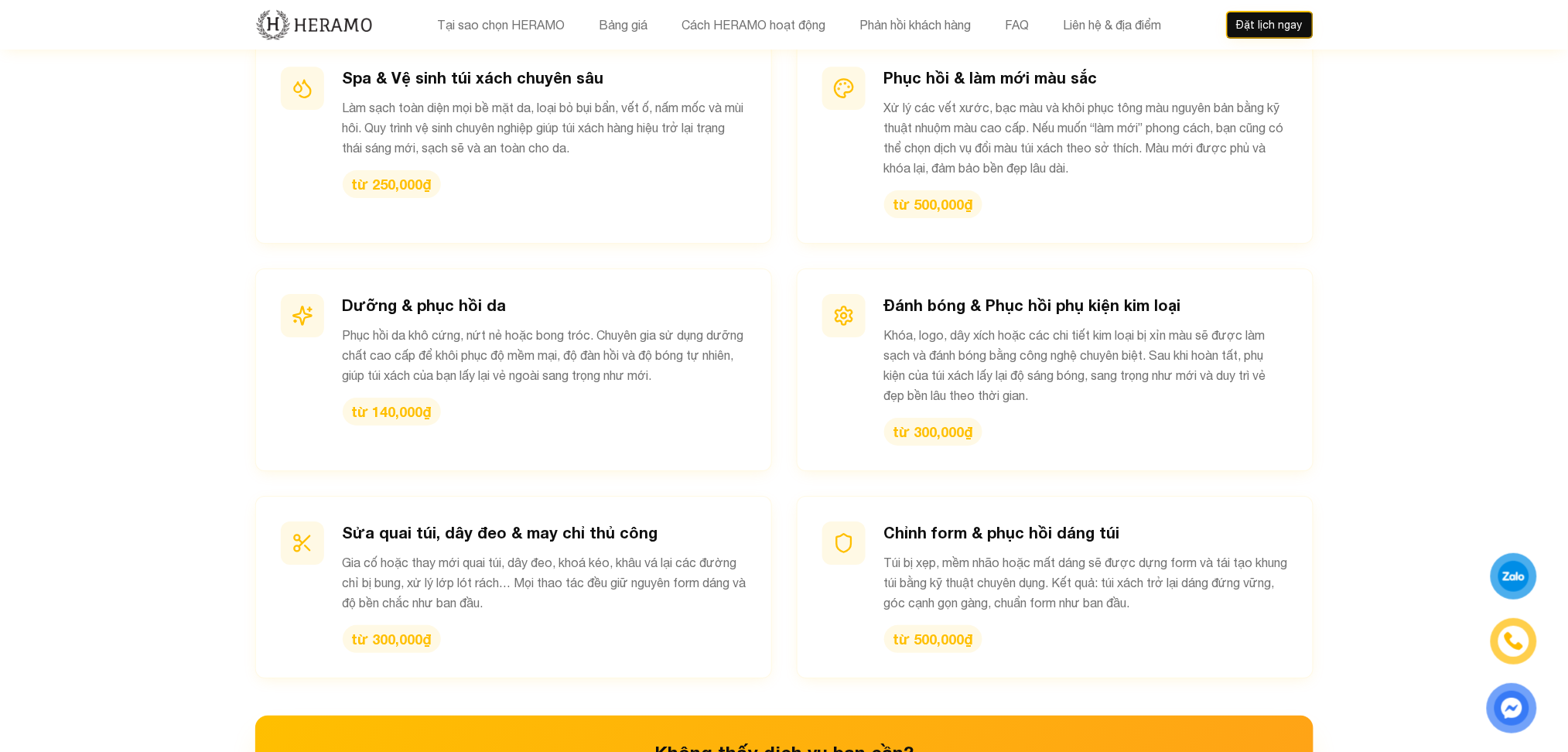
click at [1282, 627] on h3 "Không thấy dịch vụ bạn cần?" at bounding box center [784, 753] width 1009 height 25
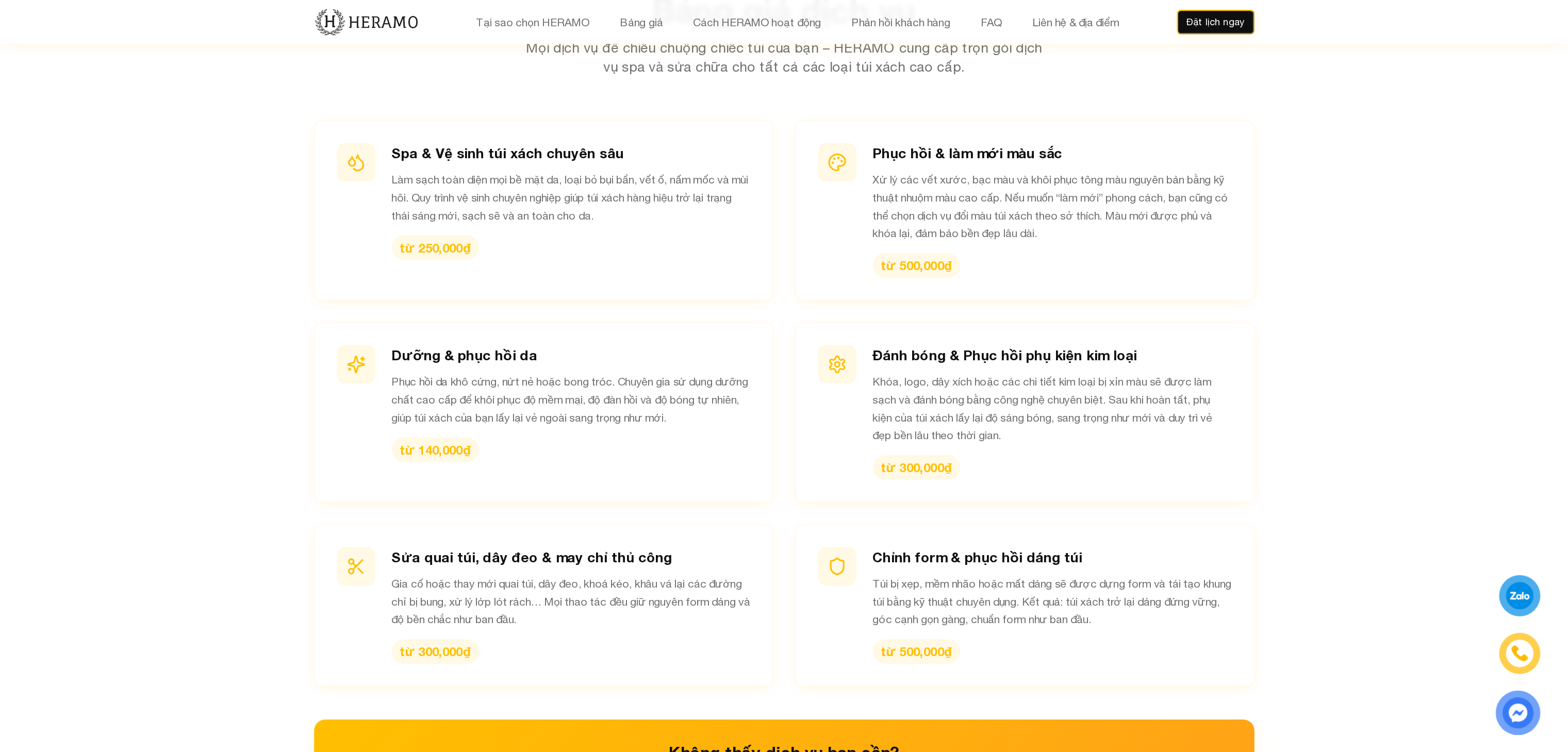
scroll to position [1198, 0]
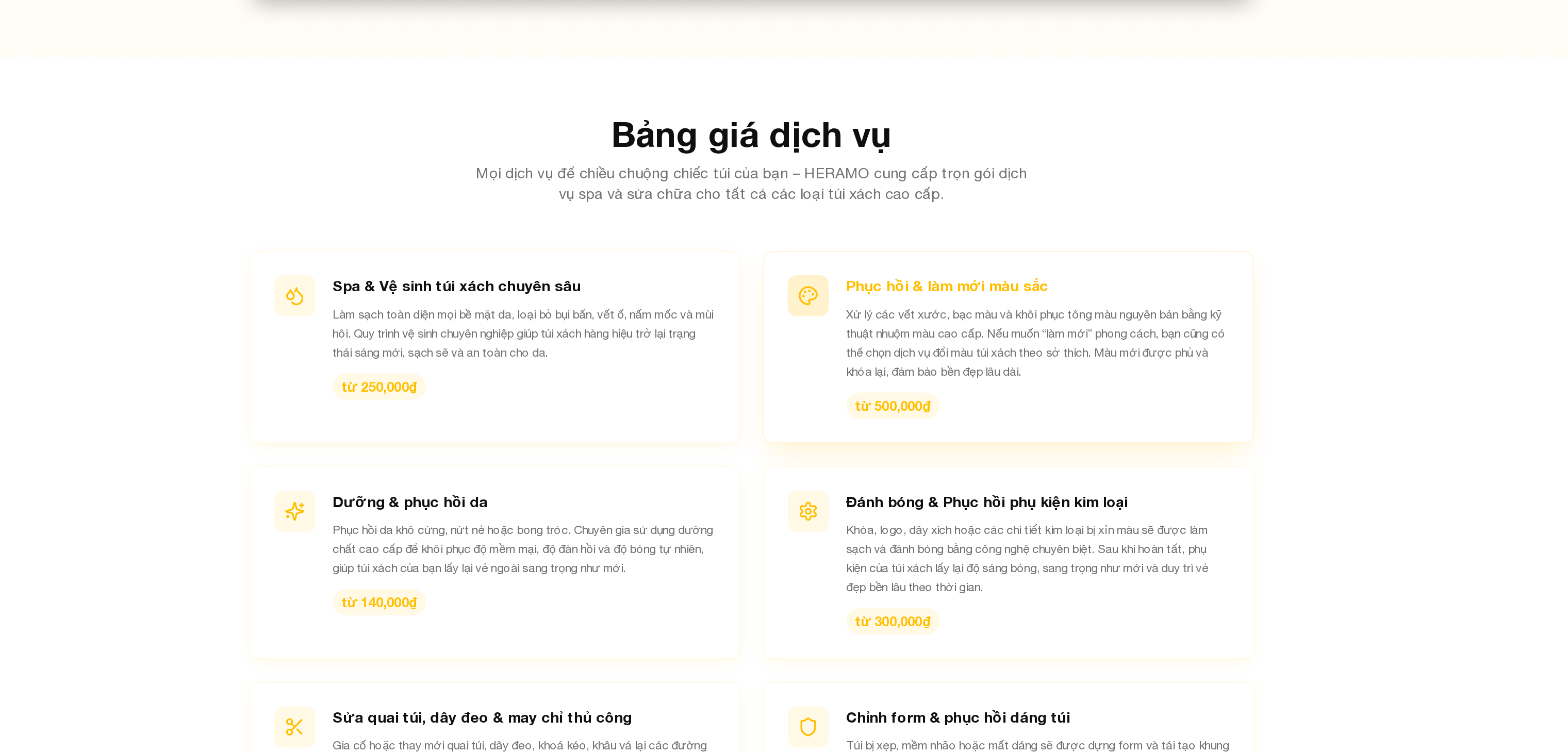
click at [859, 344] on p "Xử lý các vết xước, bạc màu và khôi phục tông màu nguyên bản bằng kỹ thuật nhuộ…" at bounding box center [985, 343] width 269 height 54
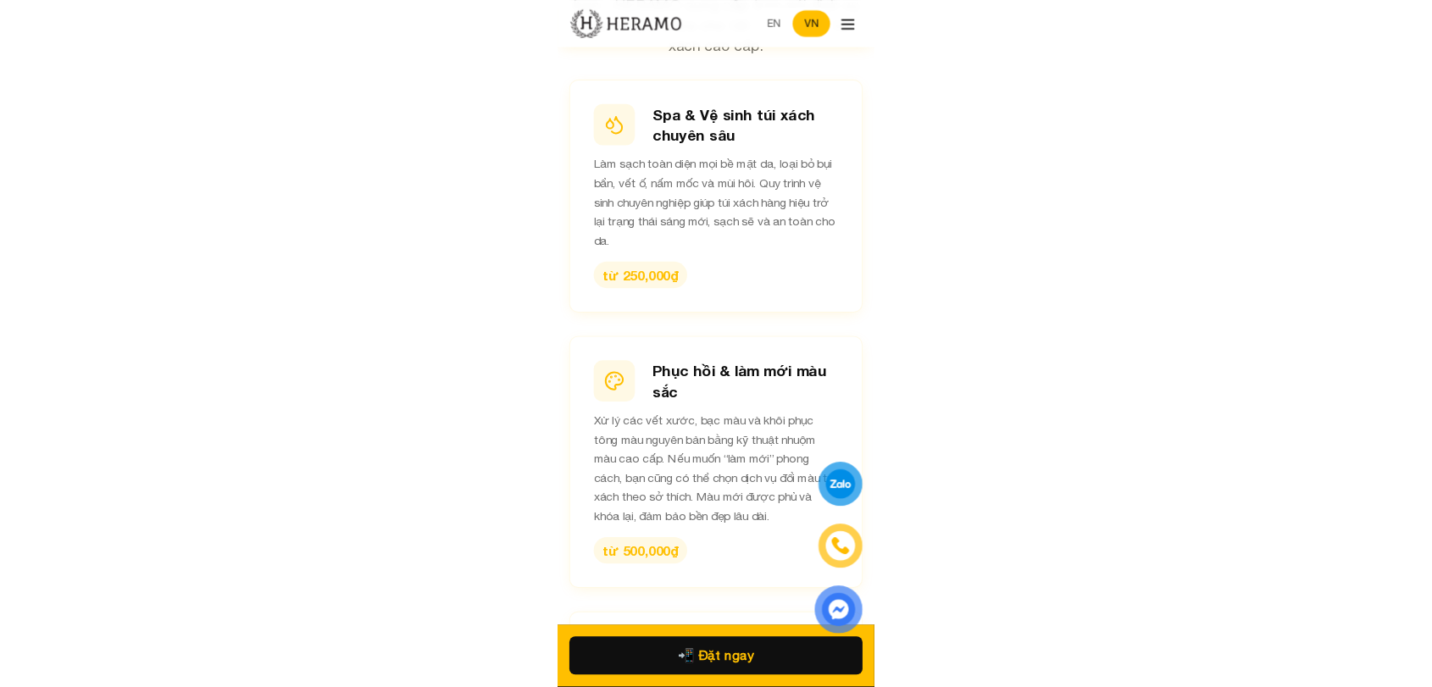
scroll to position [2748, 0]
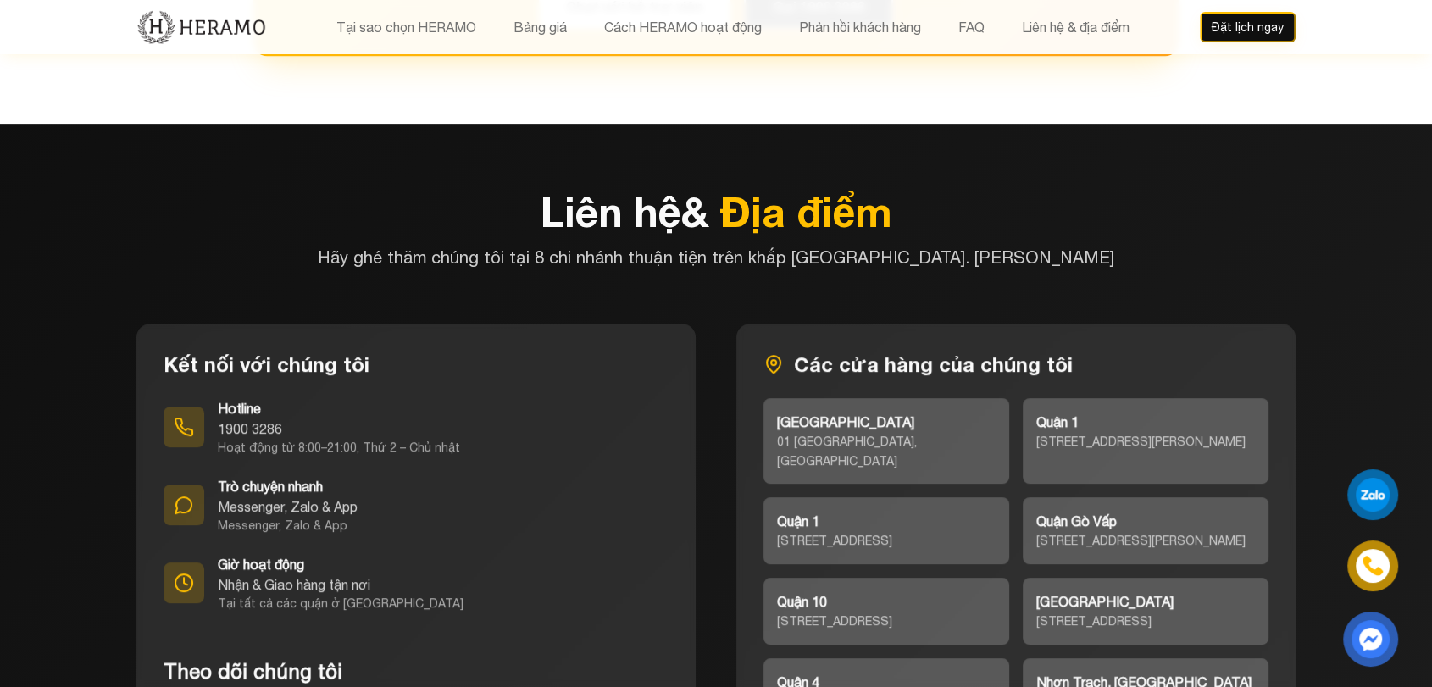
scroll to position [7281, 0]
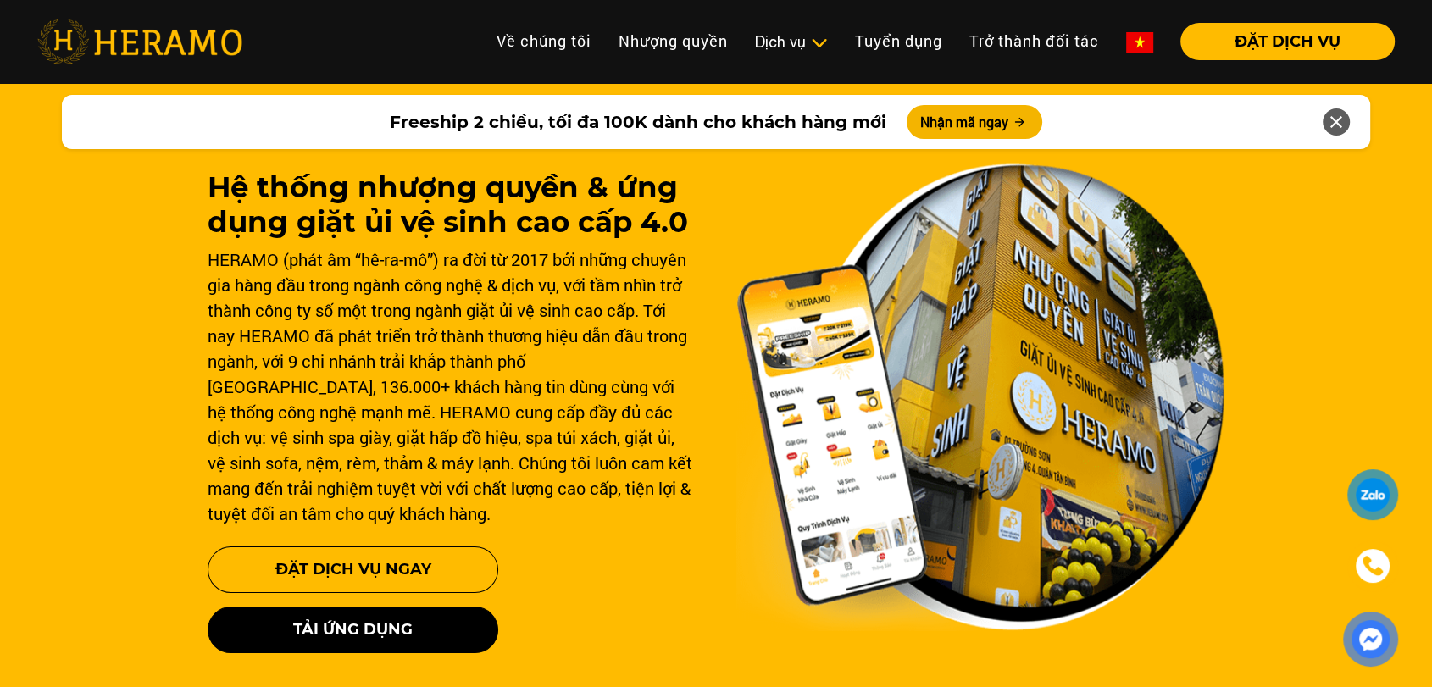
scroll to position [245, 0]
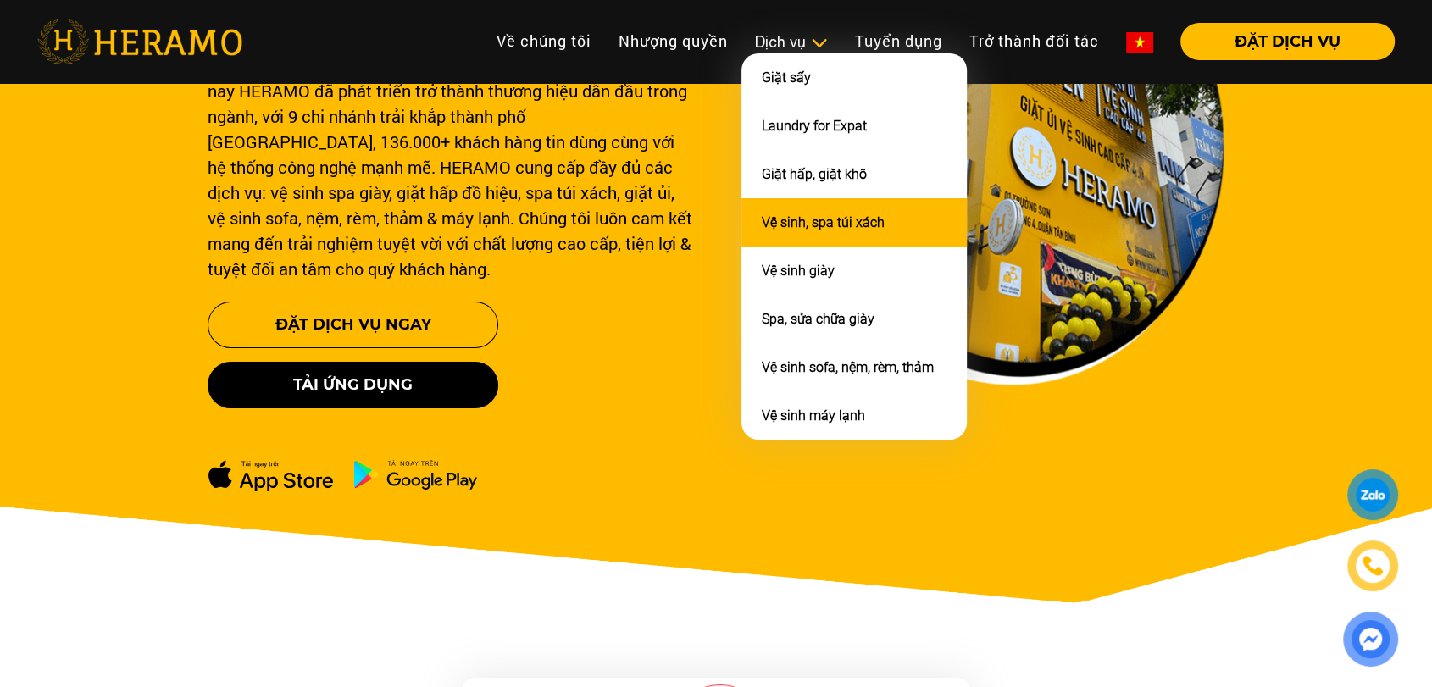
click at [801, 214] on link "Vệ sinh, spa túi xách" at bounding box center [823, 222] width 123 height 16
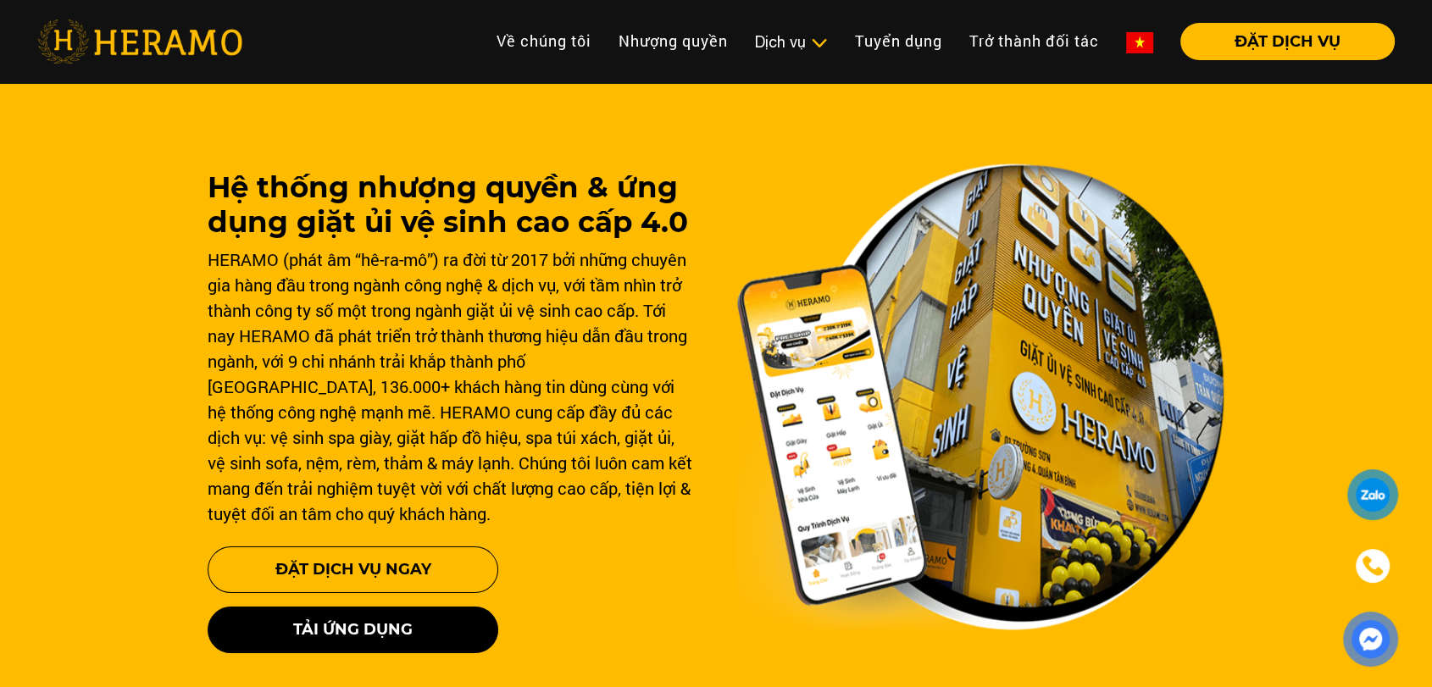
scroll to position [245, 0]
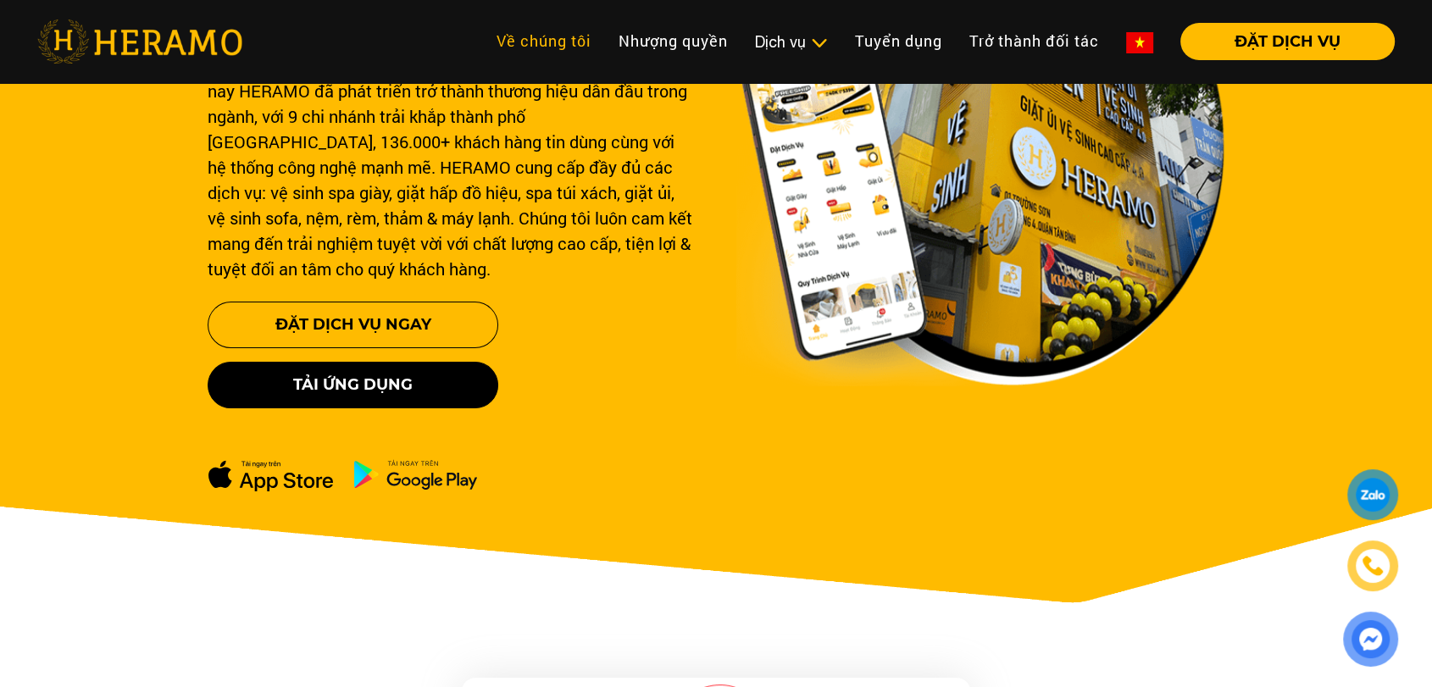
click at [568, 33] on link "Về chúng tôi" at bounding box center [544, 41] width 122 height 36
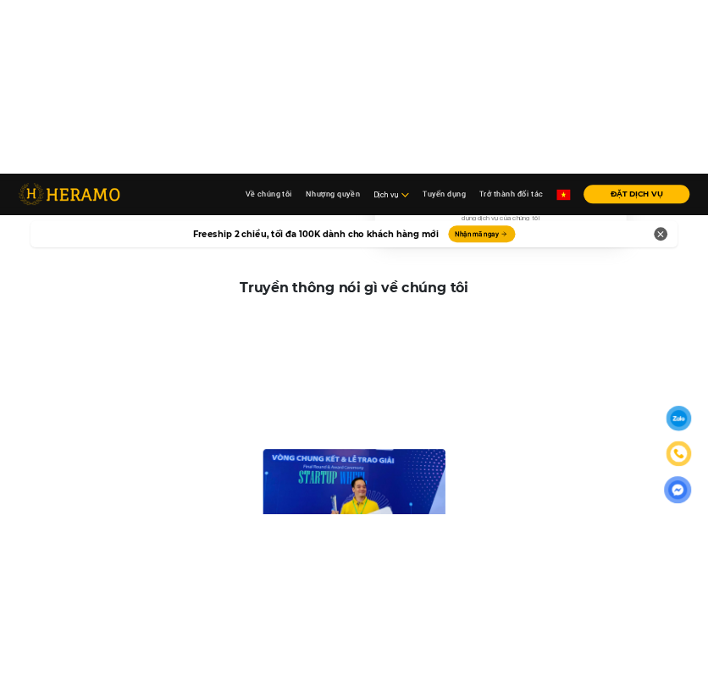
scroll to position [2955, 0]
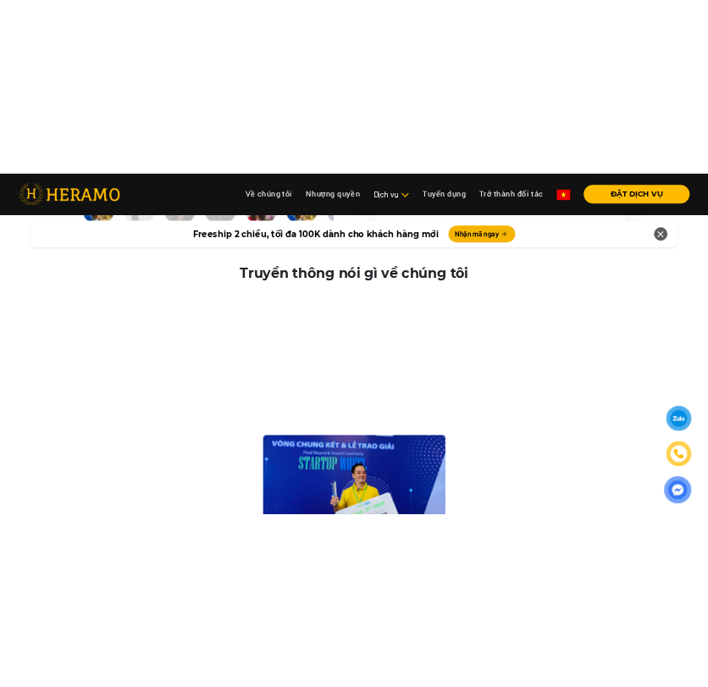
scroll to position [2979, 0]
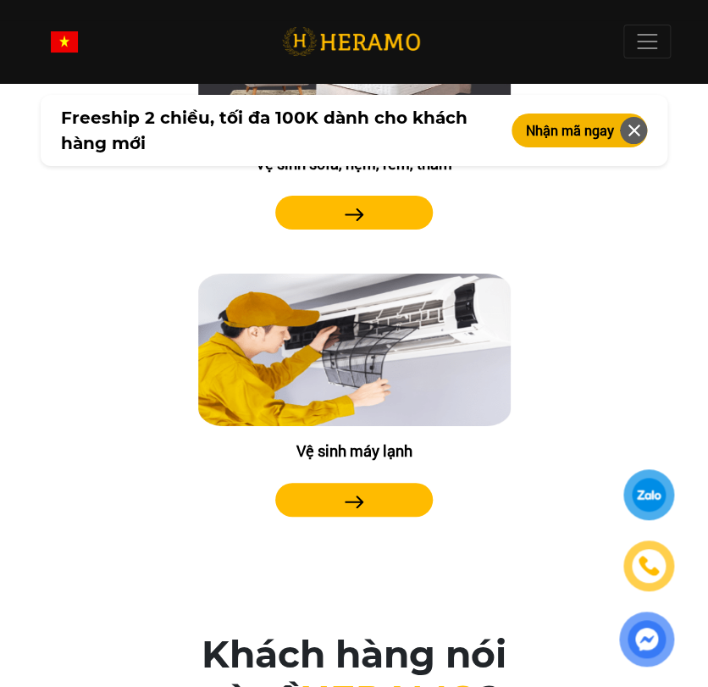
click at [553, 225] on link "Vệ sinh sofa, nệm, rèm, thảm Xem chi tiết" at bounding box center [354, 116] width 584 height 287
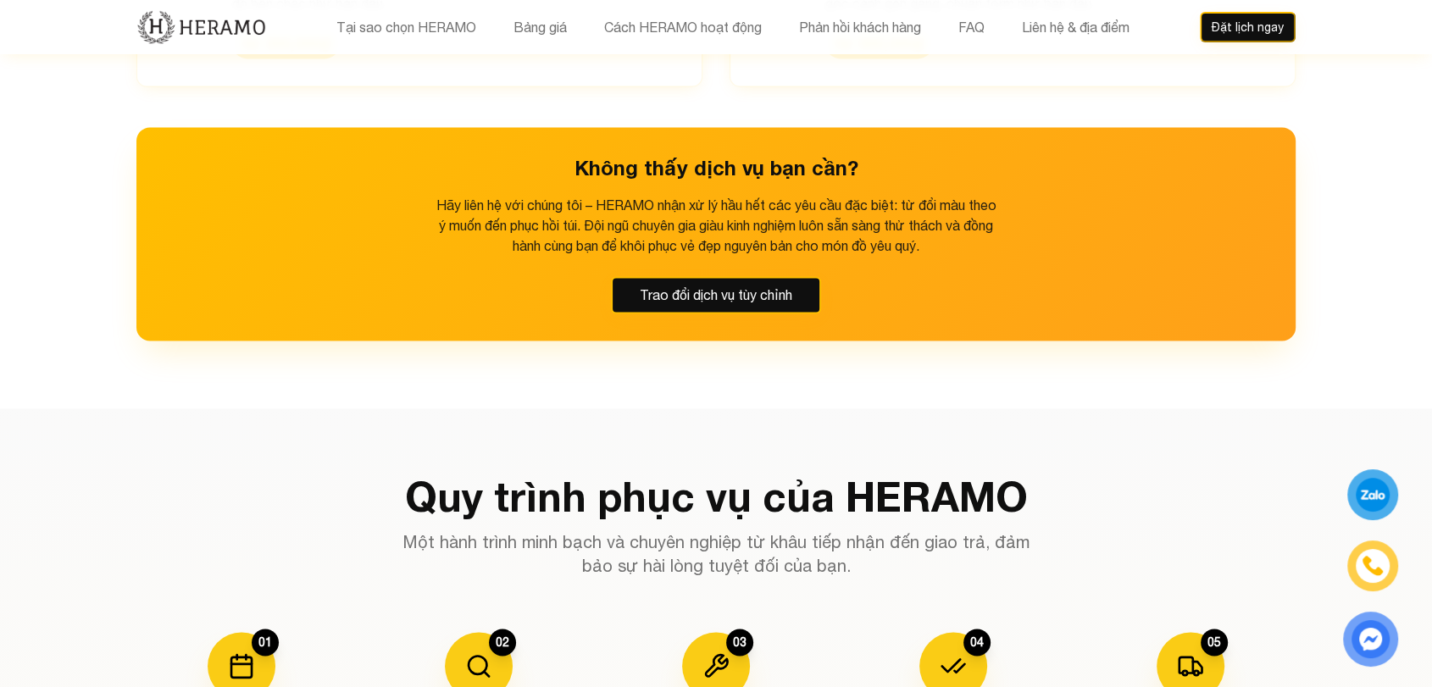
scroll to position [2551, 0]
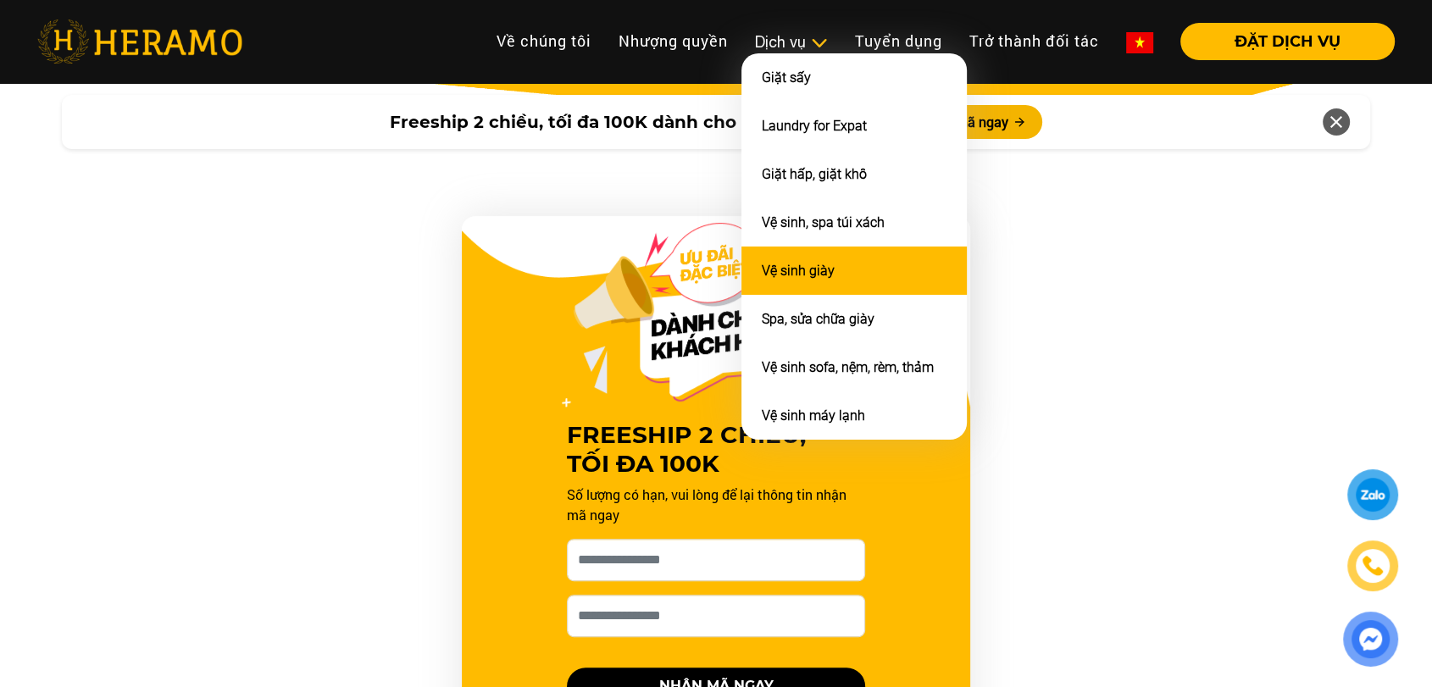
click at [800, 264] on link "Vệ sinh giày" at bounding box center [798, 271] width 73 height 16
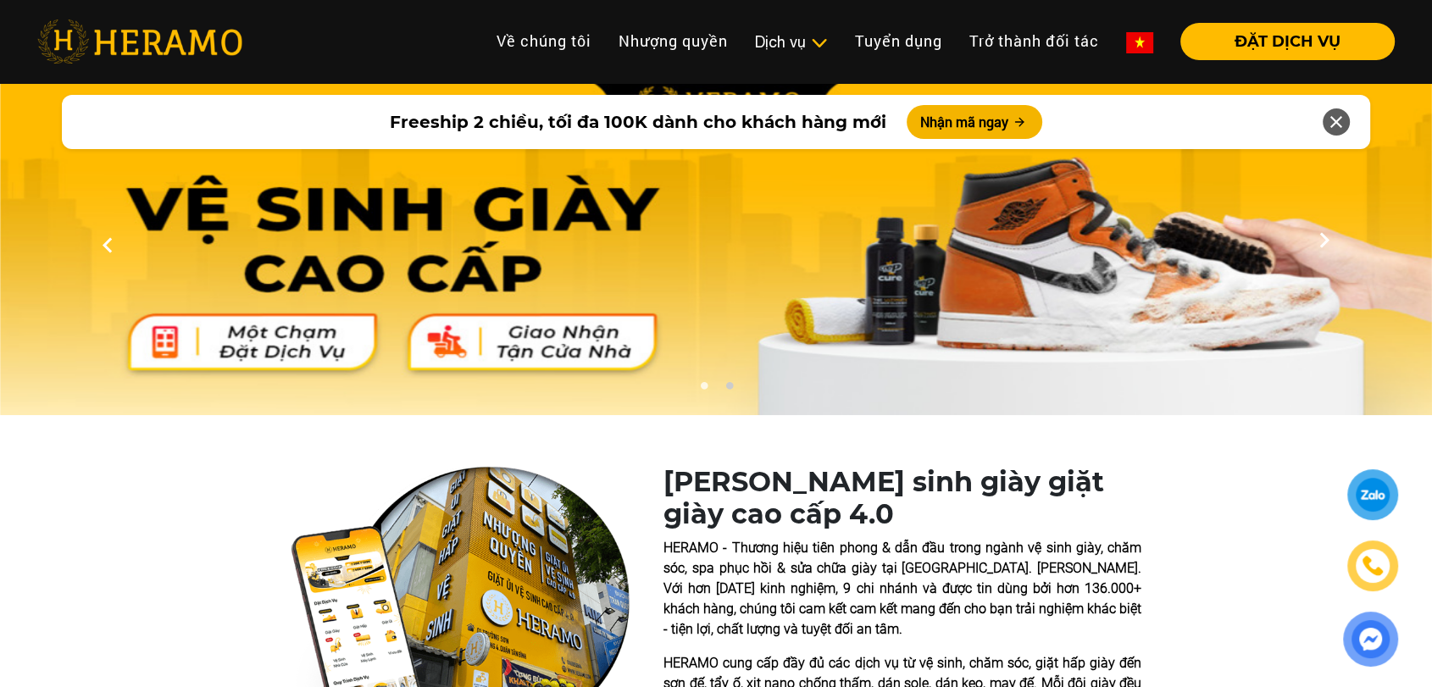
scroll to position [682, 0]
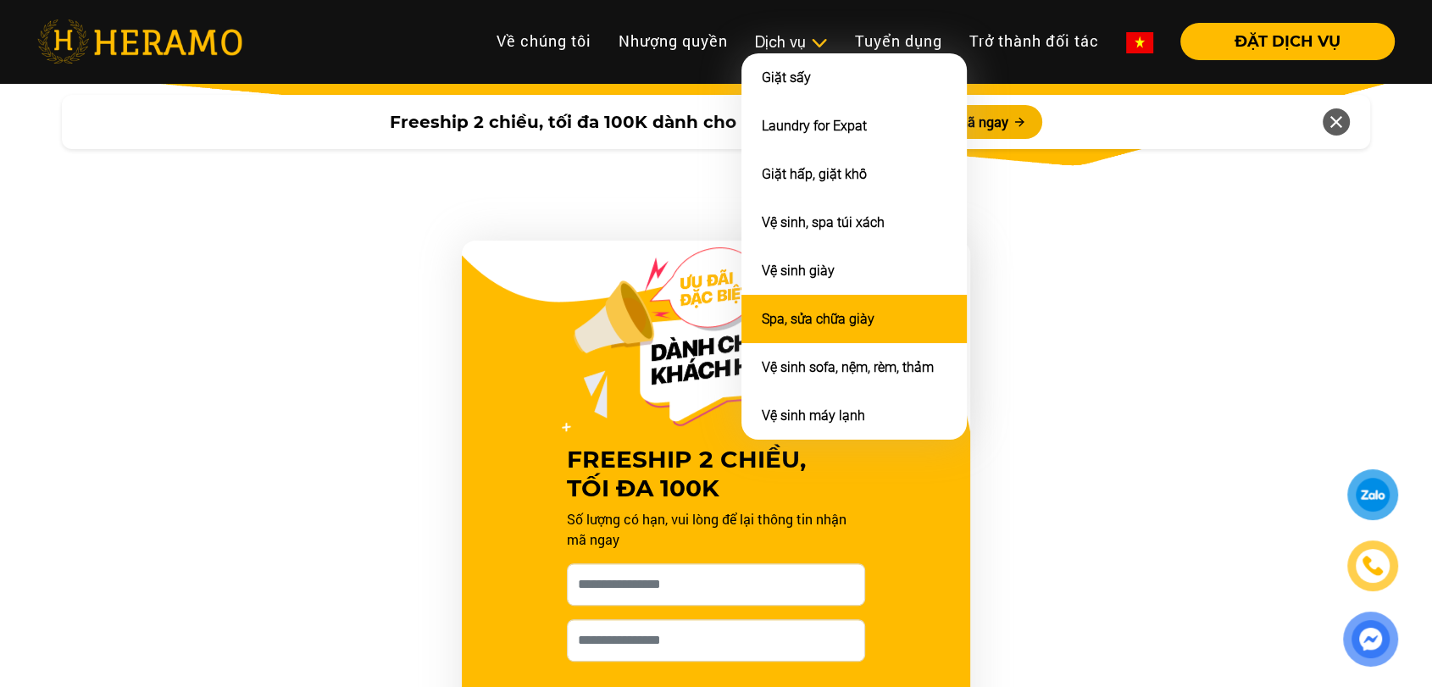
click at [807, 311] on link "Spa, sửa chữa giày" at bounding box center [818, 319] width 113 height 16
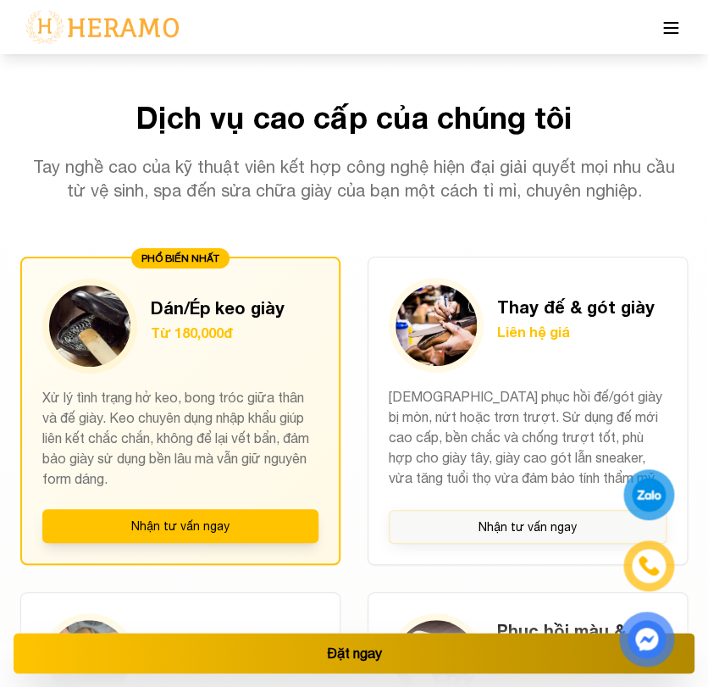
scroll to position [1474, 0]
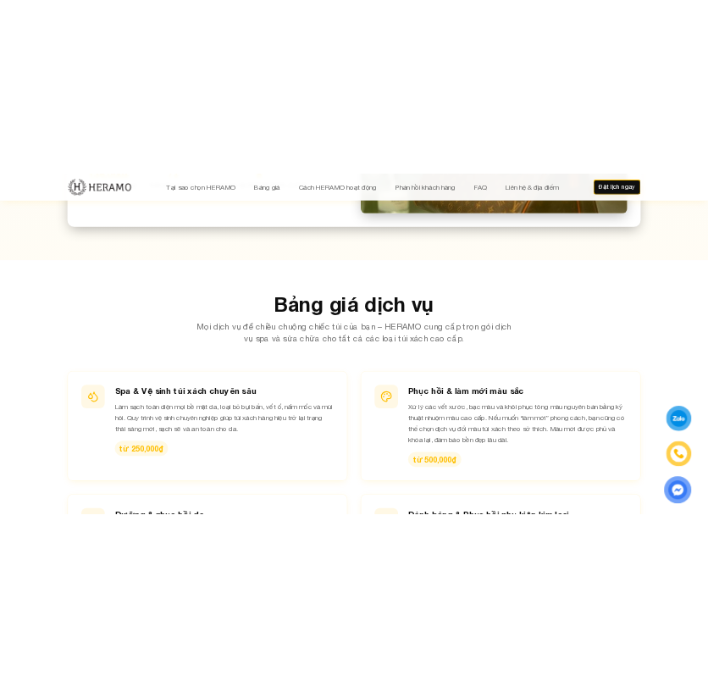
scroll to position [1609, 0]
